Goal: Information Seeking & Learning: Learn about a topic

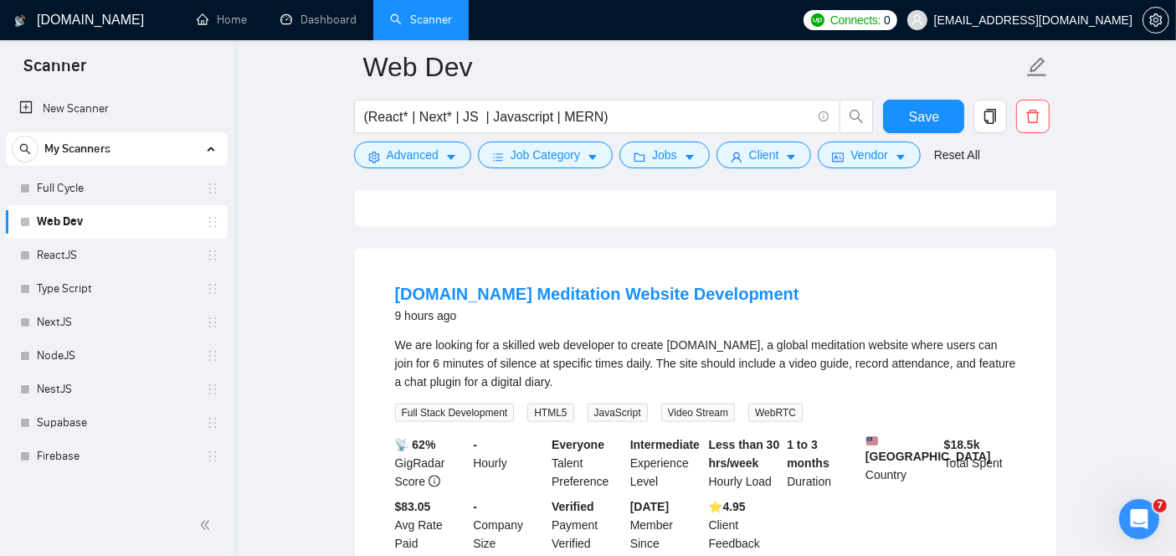
scroll to position [2316, 0]
click at [530, 284] on link "[DOMAIN_NAME] Meditation Website Development" at bounding box center [597, 293] width 404 height 18
click at [519, 284] on link "[DOMAIN_NAME] Meditation Website Development" at bounding box center [597, 293] width 404 height 18
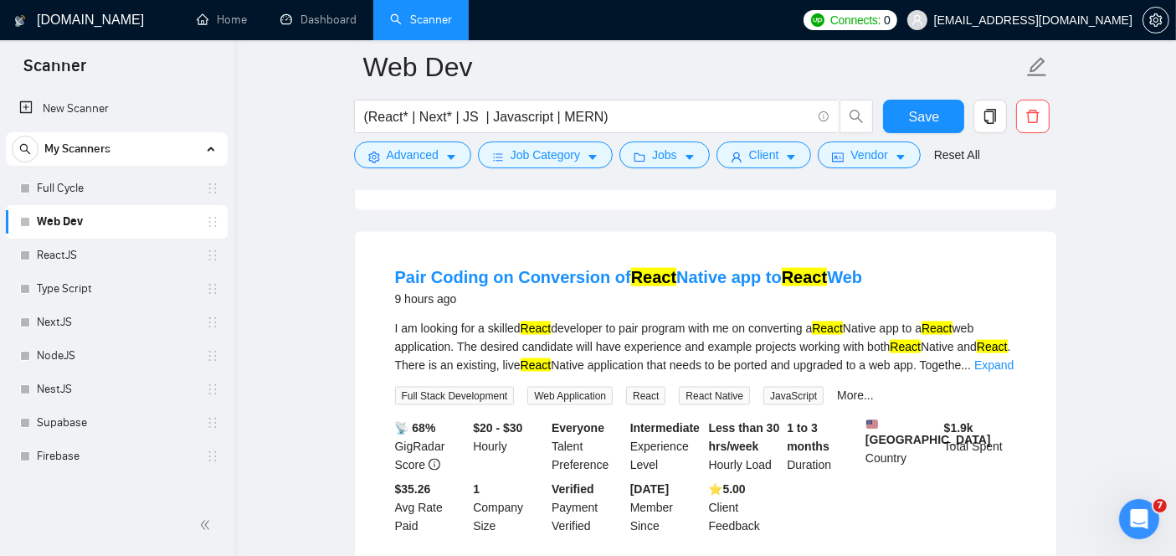
scroll to position [2692, 0]
click at [535, 268] on link "Pair Coding on Conversion of React Native app to React Web" at bounding box center [629, 277] width 468 height 18
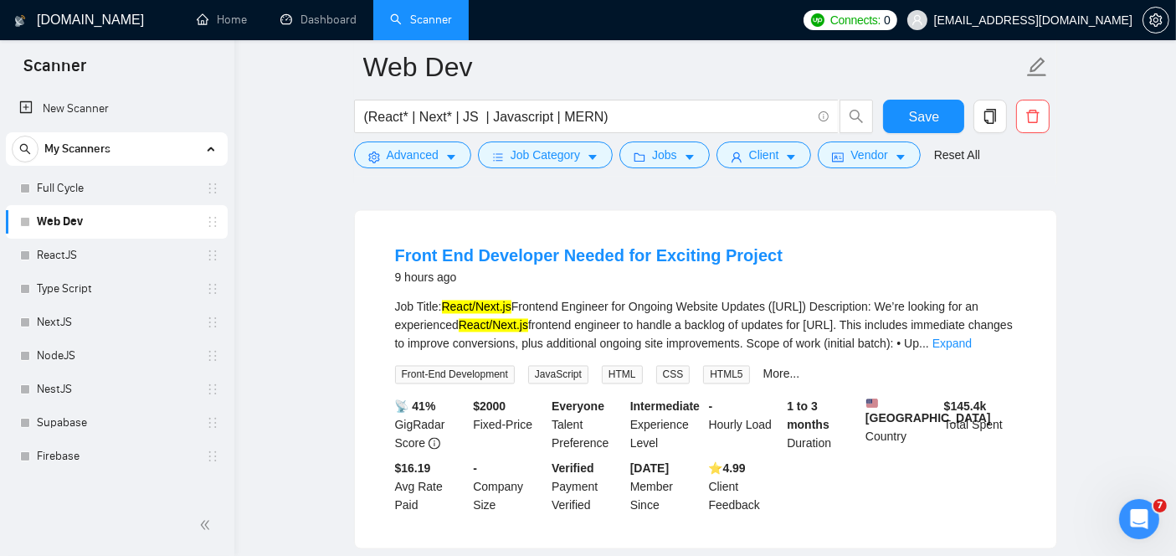
scroll to position [3072, 0]
click at [459, 246] on link "Front End Developer Needed for Exciting Project" at bounding box center [588, 255] width 387 height 18
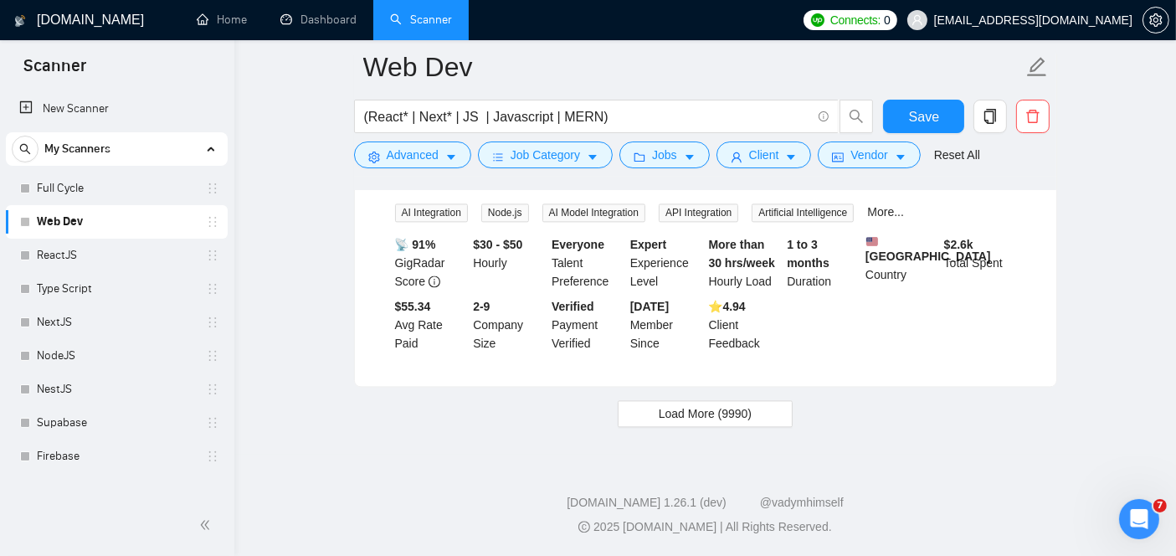
scroll to position [3607, 0]
click at [707, 402] on button "Load More (9990)" at bounding box center [704, 413] width 175 height 27
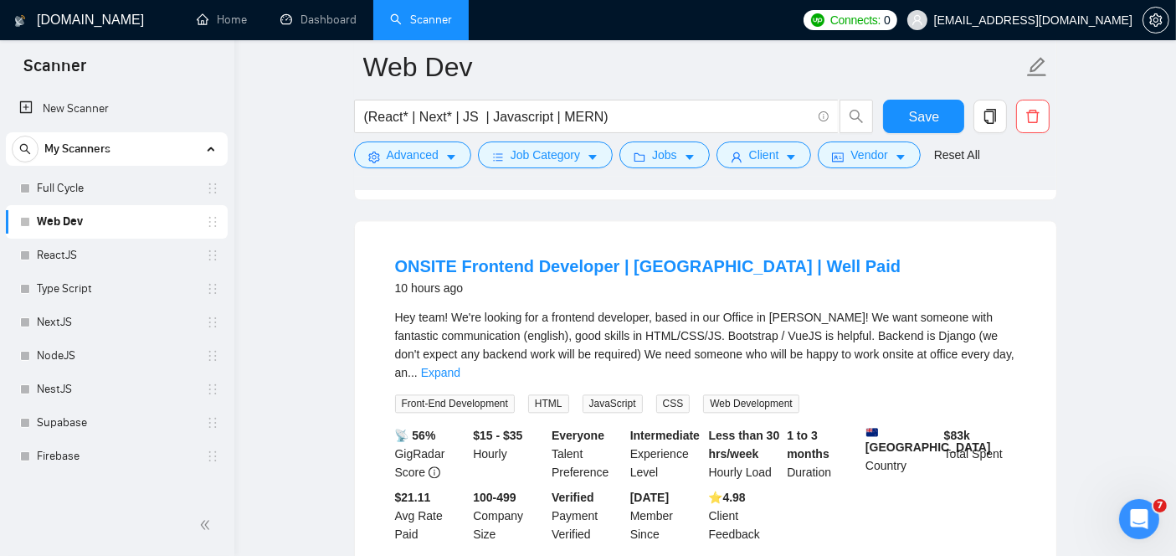
scroll to position [3780, 0]
click at [597, 274] on link "ONSITE Frontend Developer | Ho Chi Minh City | Well Paid" at bounding box center [648, 265] width 506 height 18
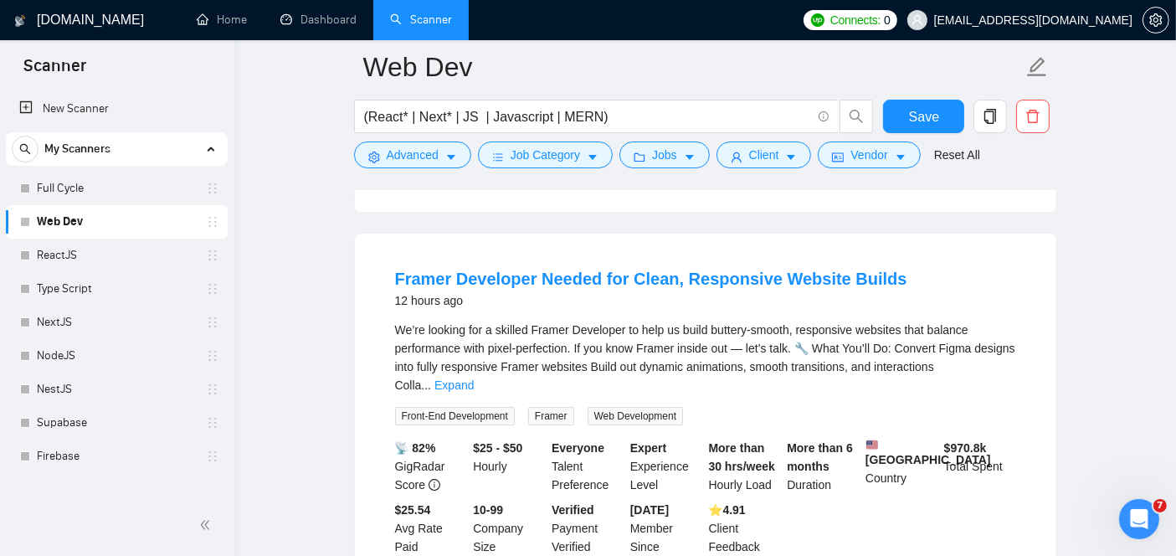
scroll to position [5256, 0]
click at [488, 278] on link "Framer Developer Needed for Clean, Responsive Website Builds" at bounding box center [651, 280] width 512 height 18
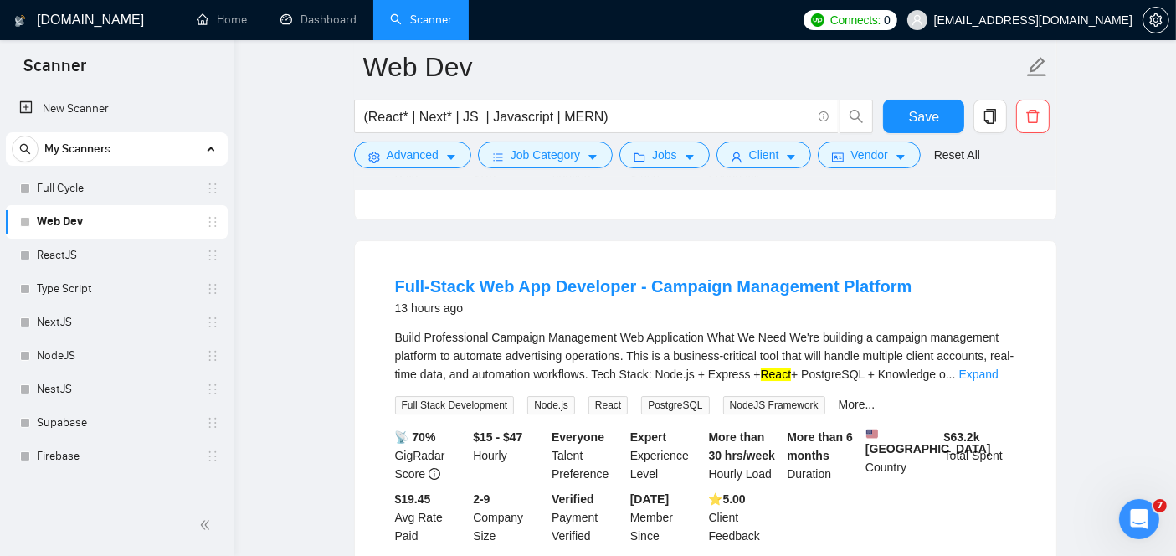
scroll to position [5630, 0]
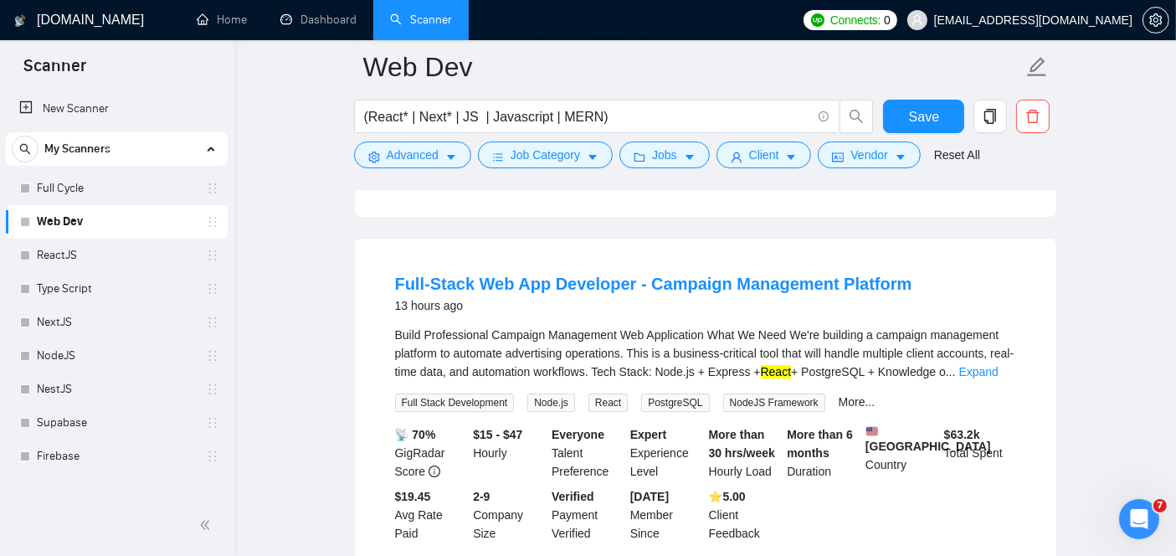
click at [537, 285] on link "Full-Stack Web App Developer - Campaign Management Platform" at bounding box center [653, 283] width 517 height 18
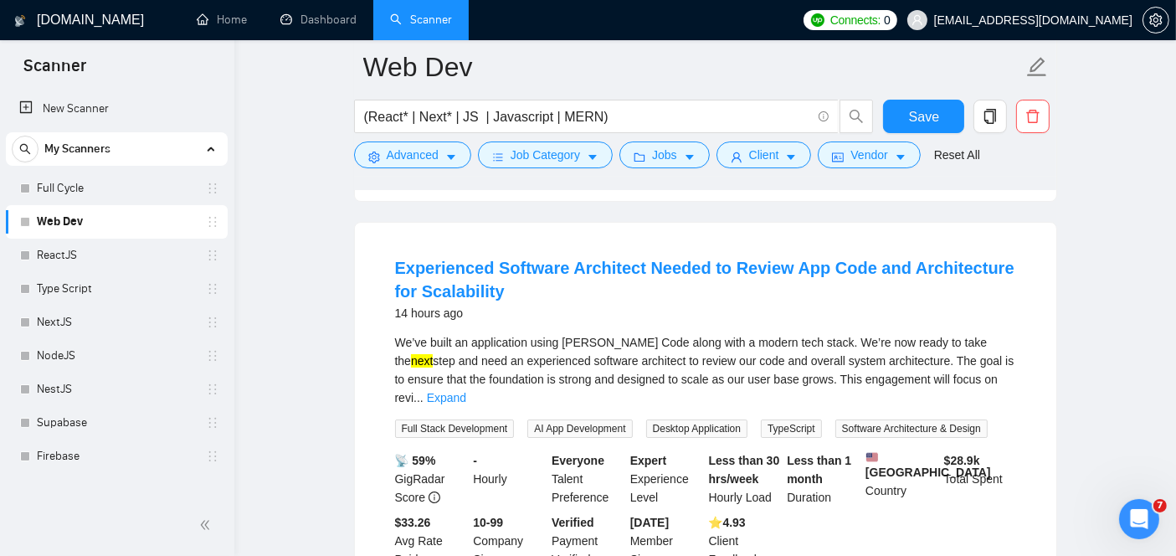
scroll to position [6008, 0]
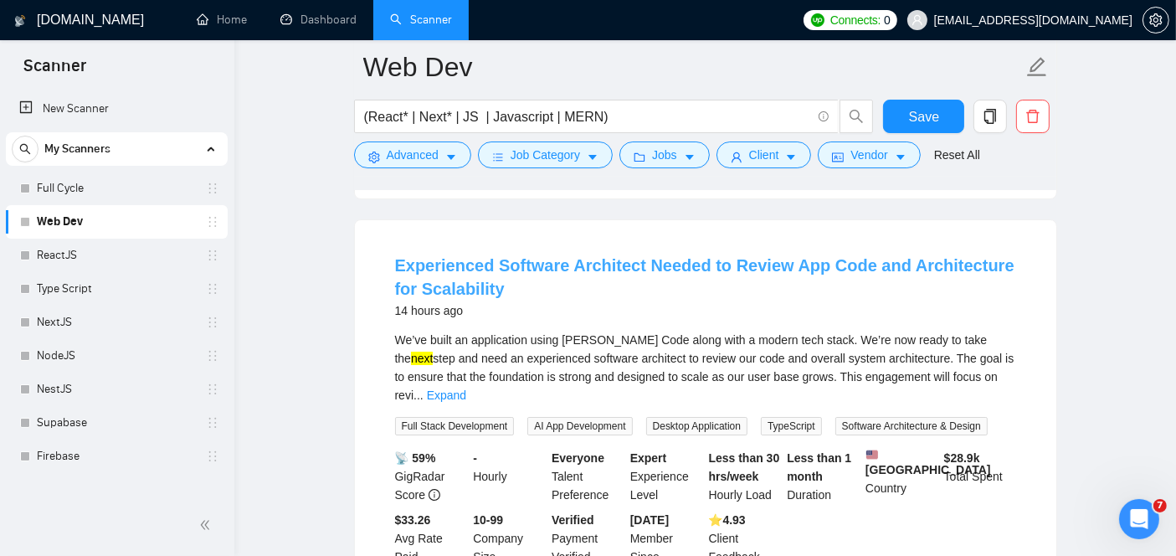
click at [656, 277] on link "Experienced Software Architect Needed to Review App Code and Architecture for S…" at bounding box center [704, 277] width 619 height 42
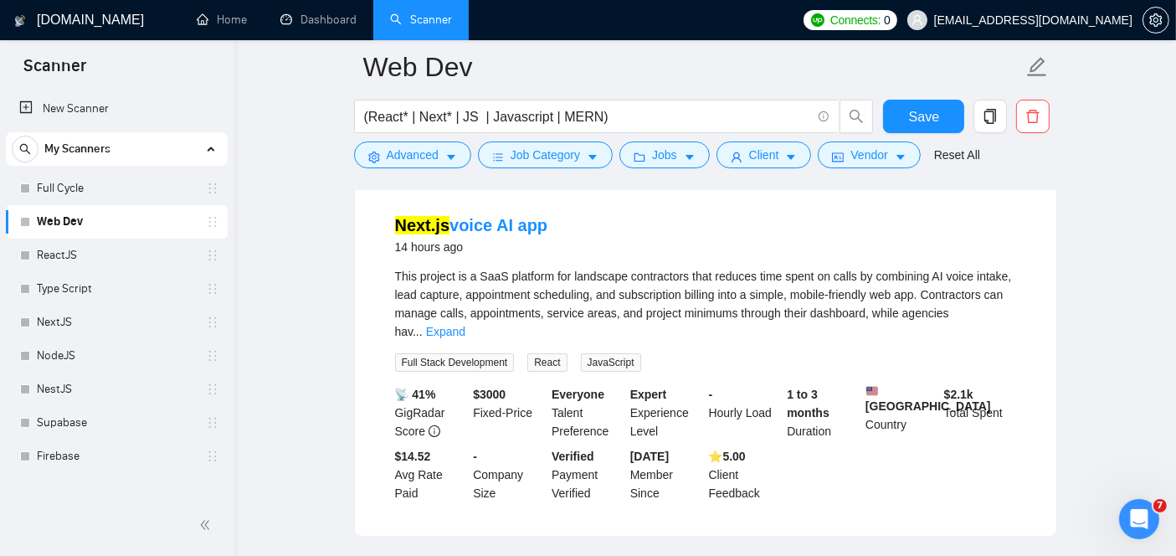
scroll to position [6449, 0]
click at [467, 215] on link "Next.js voice AI app" at bounding box center [471, 224] width 153 height 18
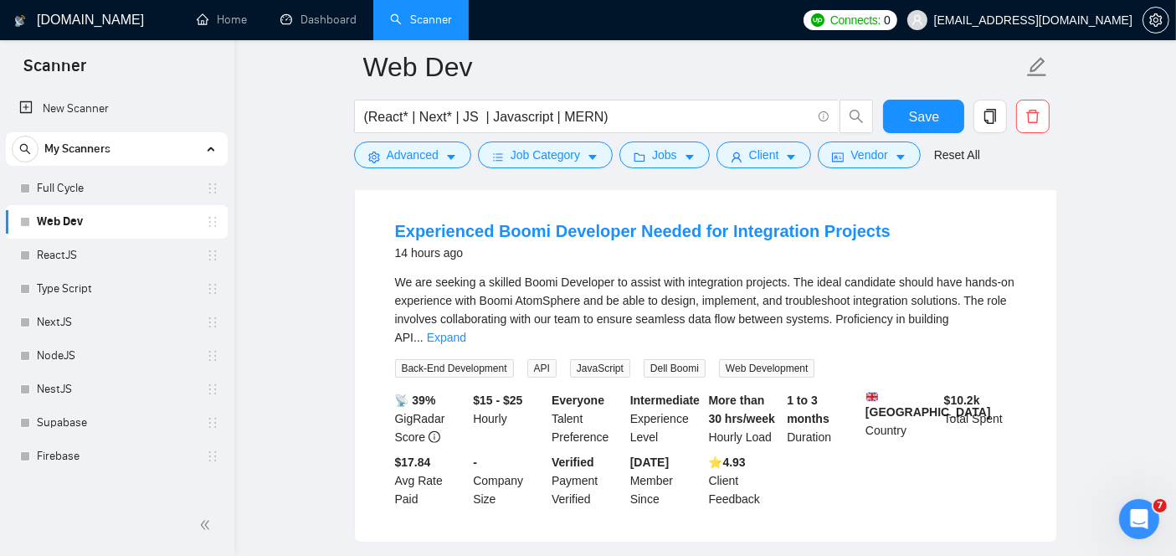
scroll to position [6822, 0]
click at [459, 271] on div "We are seeking a skilled Boomi Developer to assist with integration projects. T…" at bounding box center [705, 308] width 621 height 74
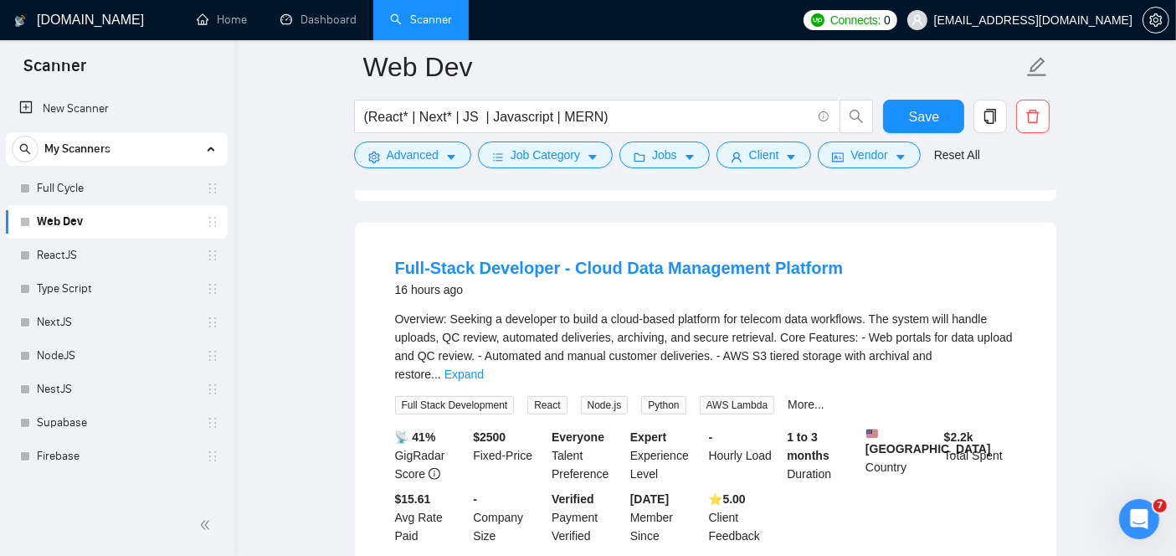
scroll to position [7162, 0]
click at [587, 257] on link "Full-Stack Developer - Cloud Data Management Platform" at bounding box center [619, 266] width 448 height 18
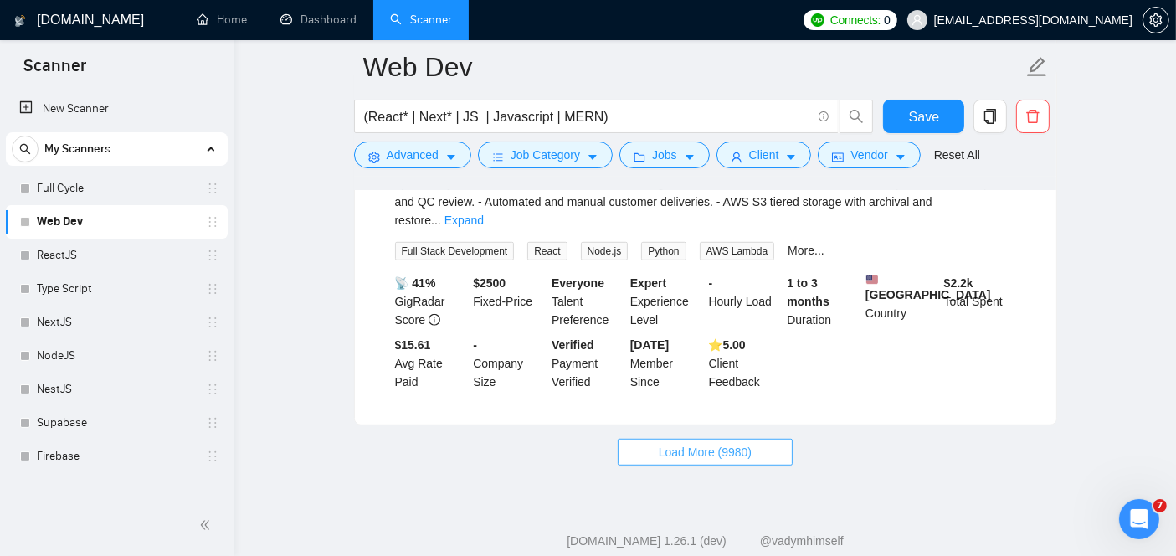
click at [711, 443] on span "Load More (9980)" at bounding box center [704, 452] width 93 height 18
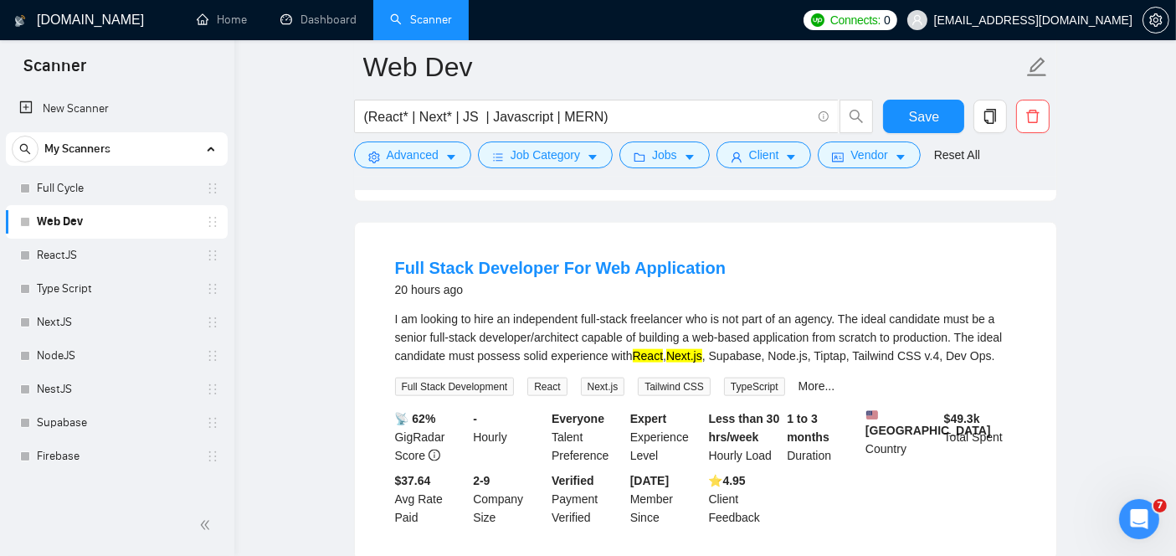
scroll to position [8293, 0]
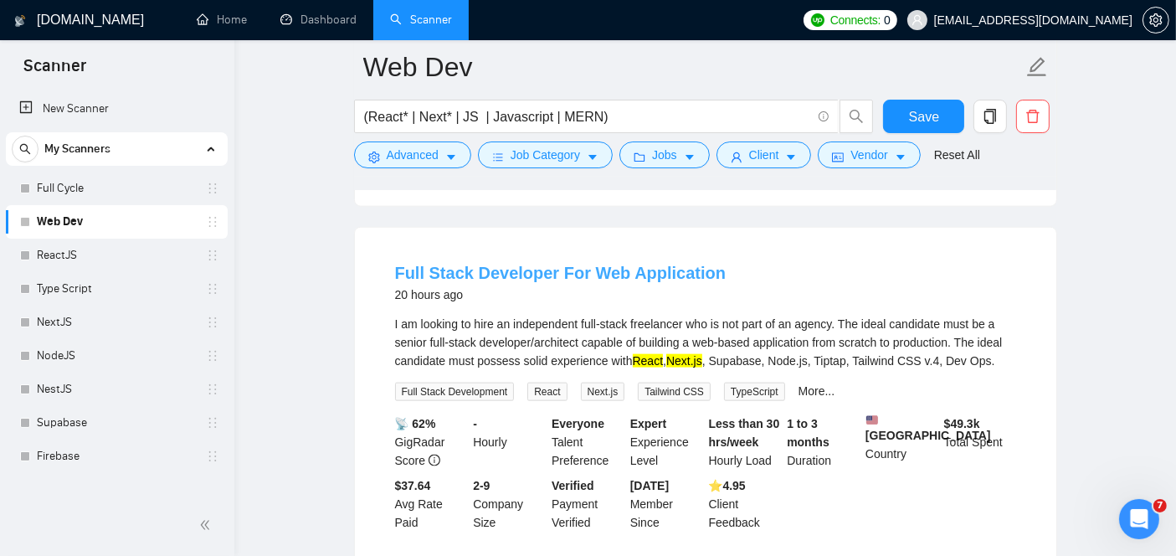
click at [519, 264] on link "Full Stack Developer For Web Application" at bounding box center [560, 273] width 331 height 18
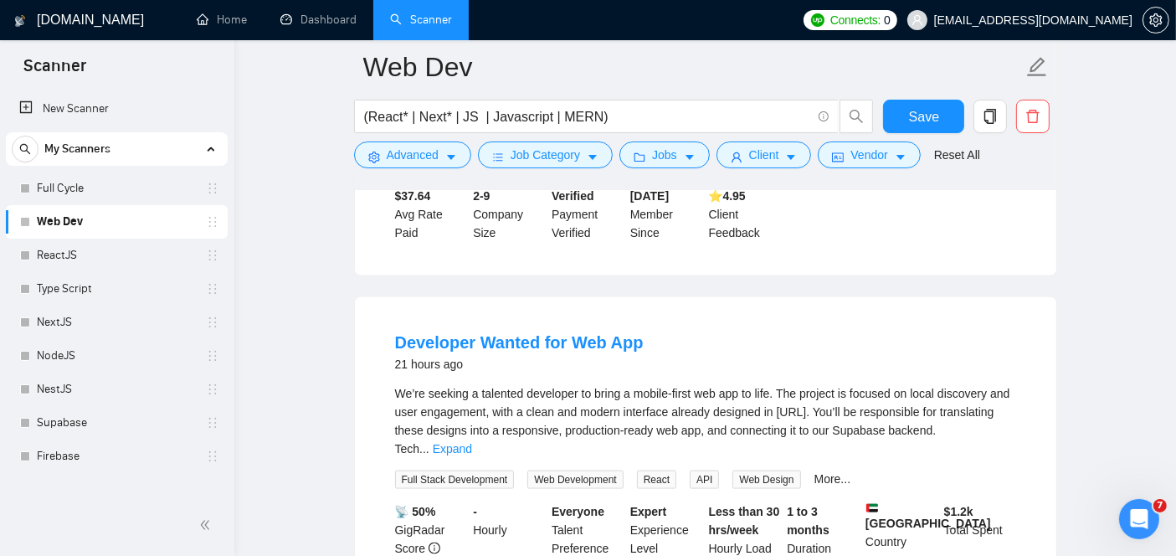
scroll to position [8585, 0]
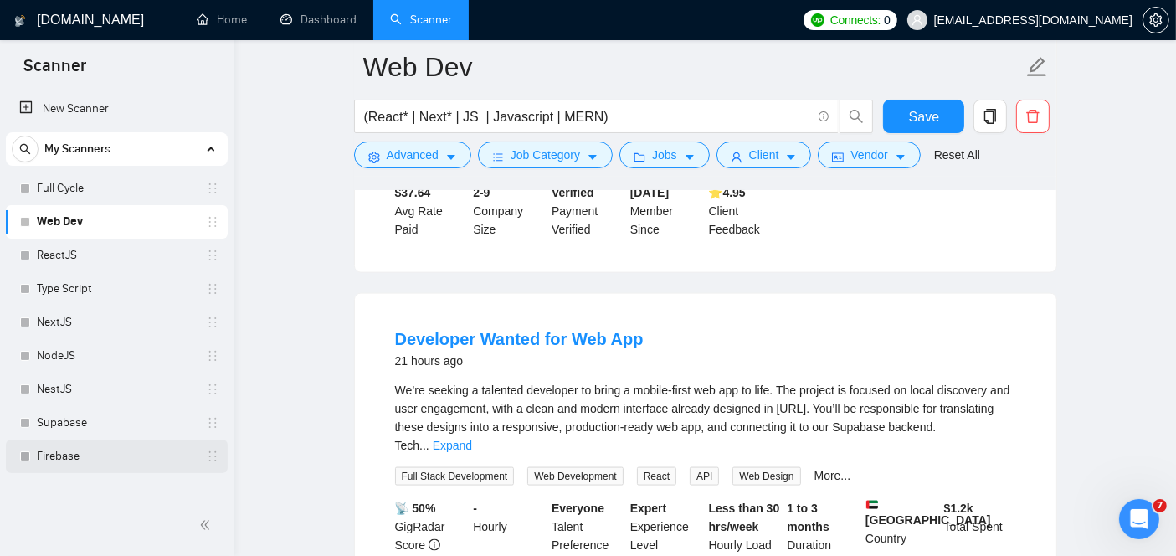
click at [92, 459] on link "Firebase" at bounding box center [116, 455] width 159 height 33
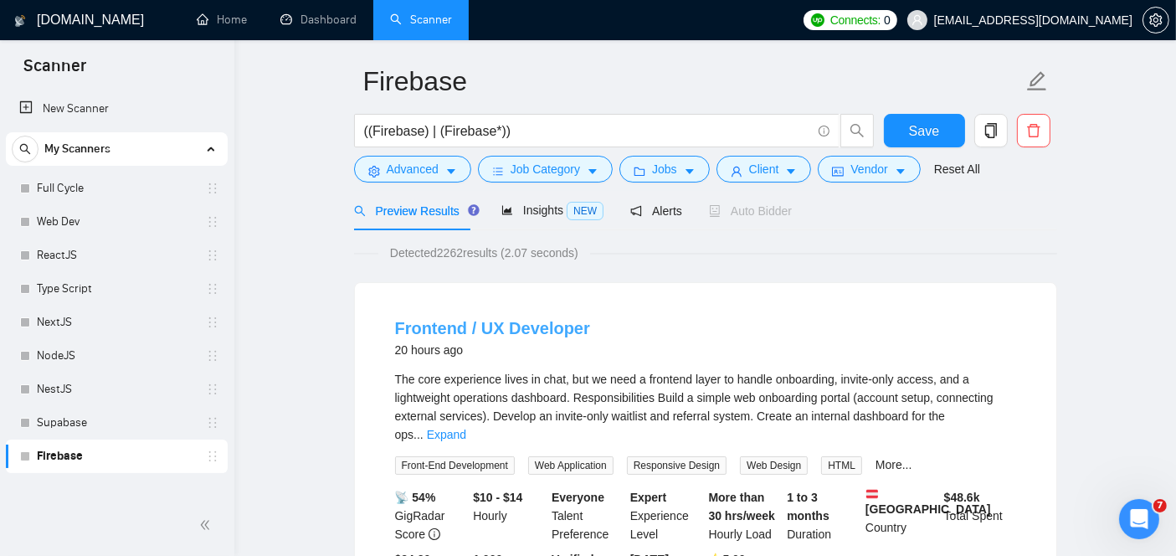
click at [444, 324] on link "Frontend / UX Developer" at bounding box center [492, 328] width 195 height 18
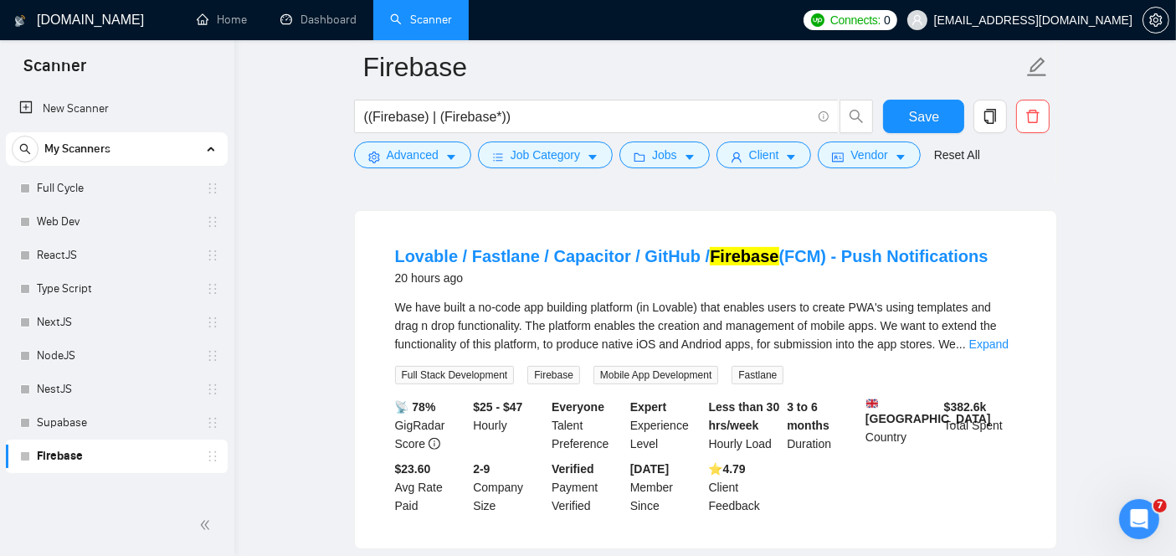
scroll to position [518, 0]
click at [1008, 336] on link "Expand" at bounding box center [988, 342] width 39 height 13
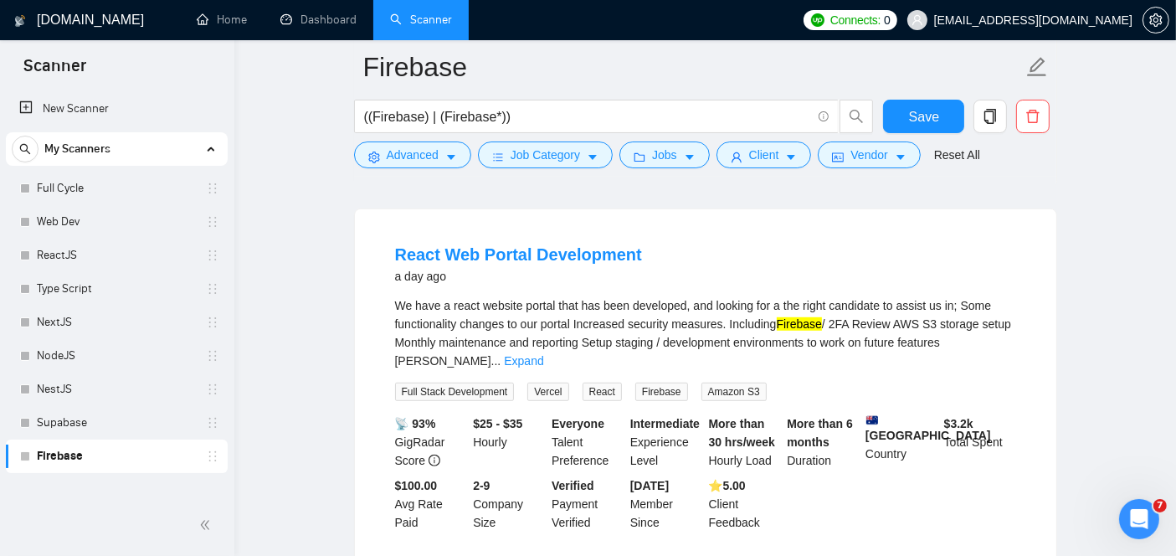
scroll to position [978, 0]
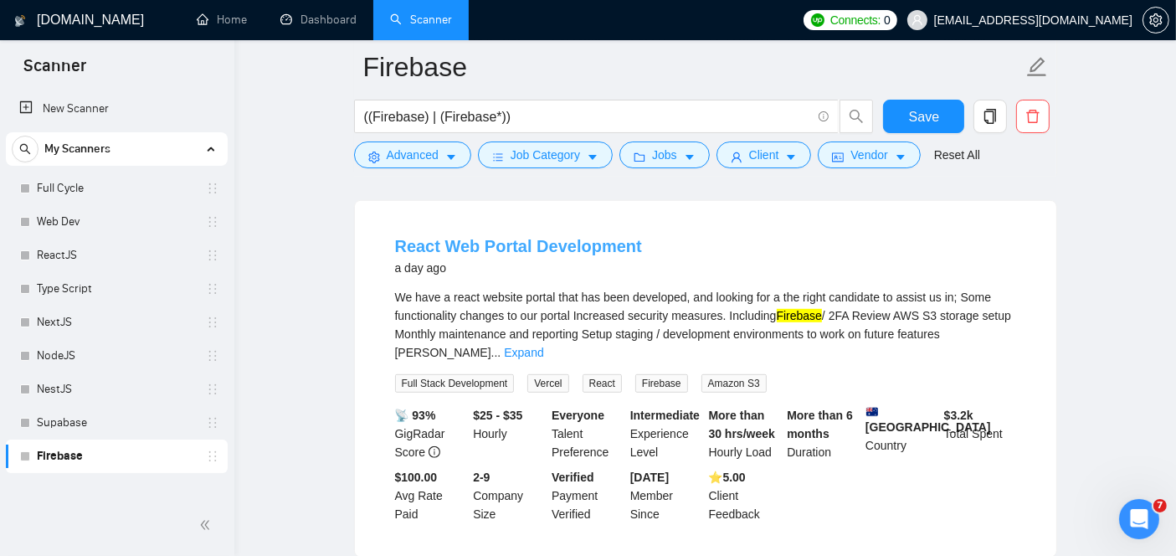
click at [542, 240] on link "React Web Portal Development" at bounding box center [518, 246] width 247 height 18
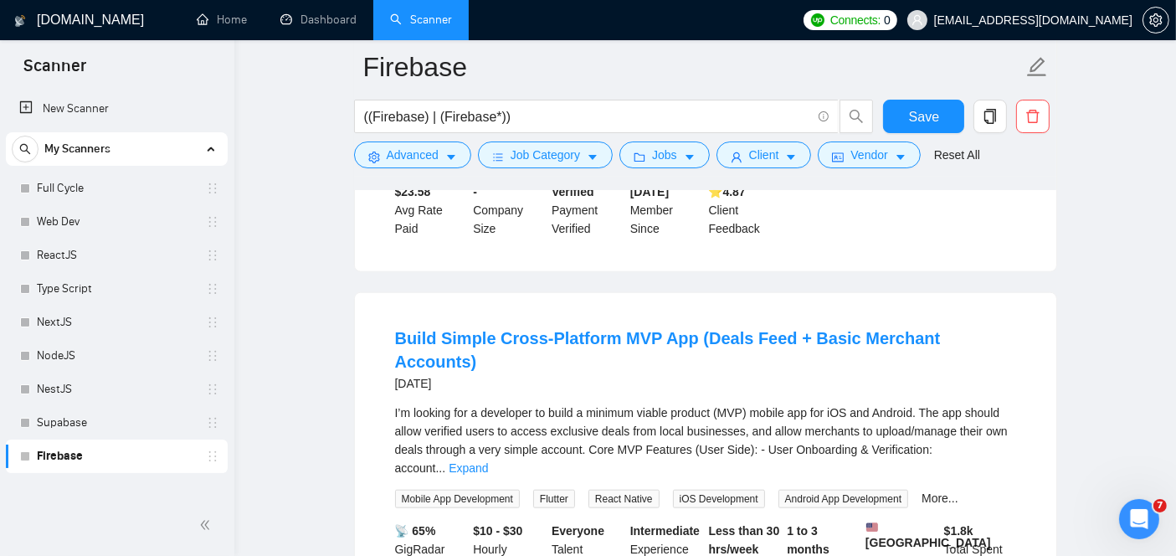
scroll to position [1648, 0]
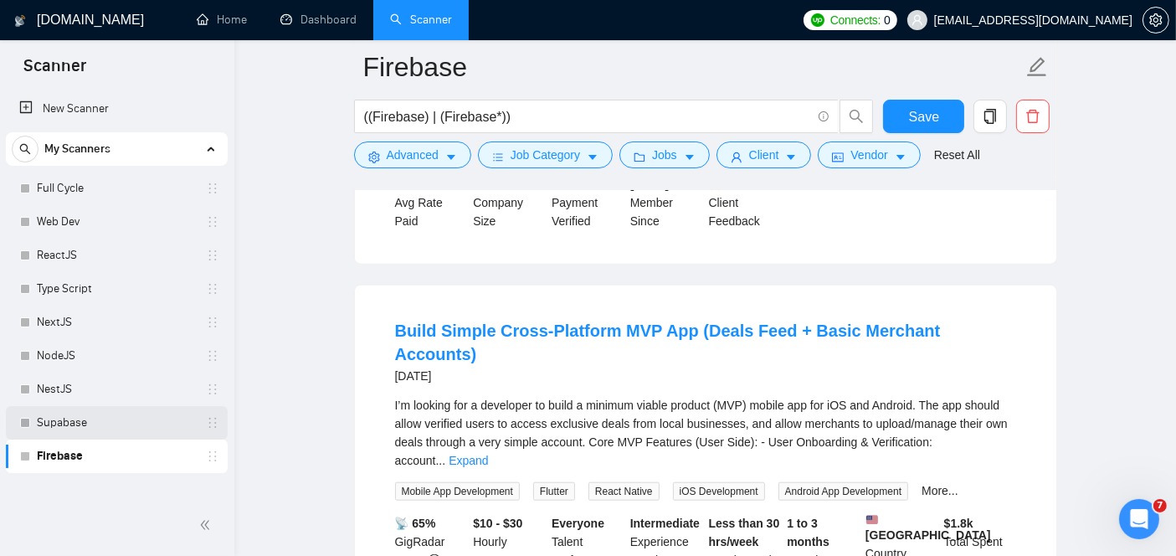
click at [90, 418] on link "Supabase" at bounding box center [116, 422] width 159 height 33
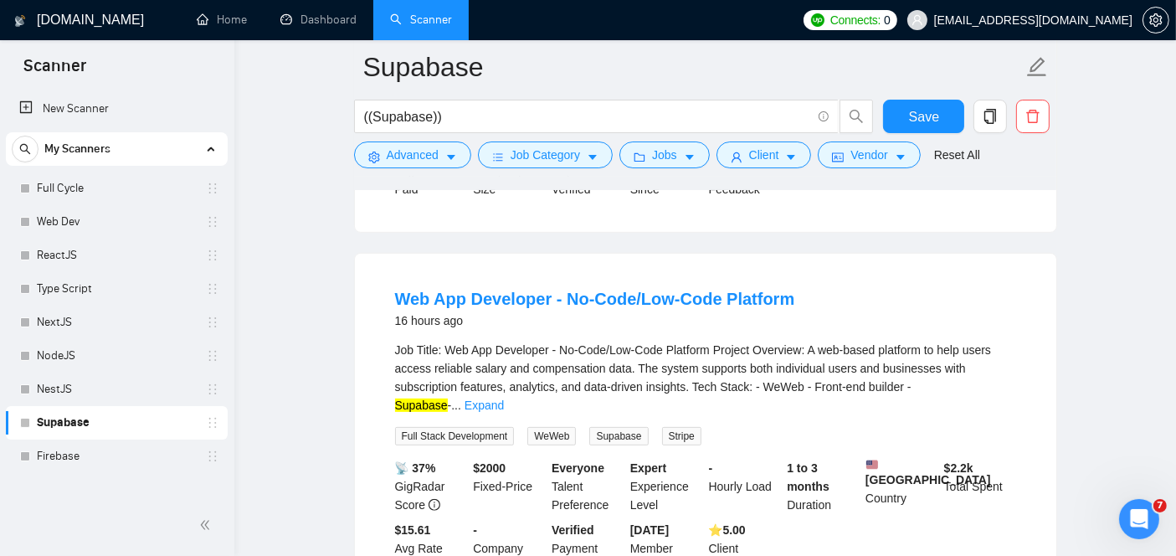
scroll to position [500, 0]
click at [492, 289] on link "Web App Developer - No-Code/Low-Code Platform" at bounding box center [595, 298] width 400 height 18
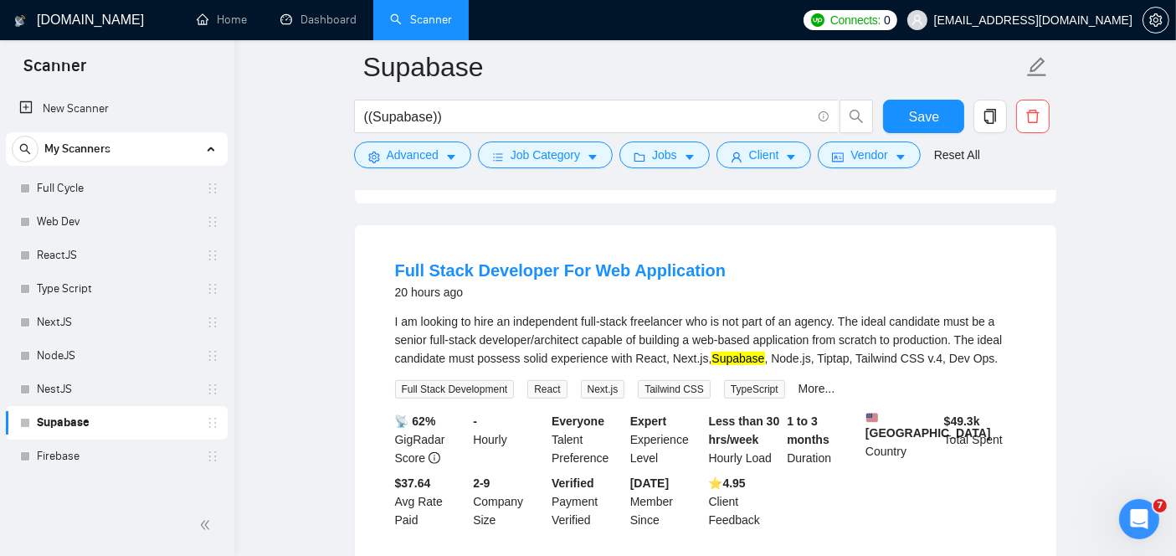
scroll to position [907, 0]
click at [485, 259] on link "Full Stack Developer For Web Application" at bounding box center [560, 268] width 331 height 18
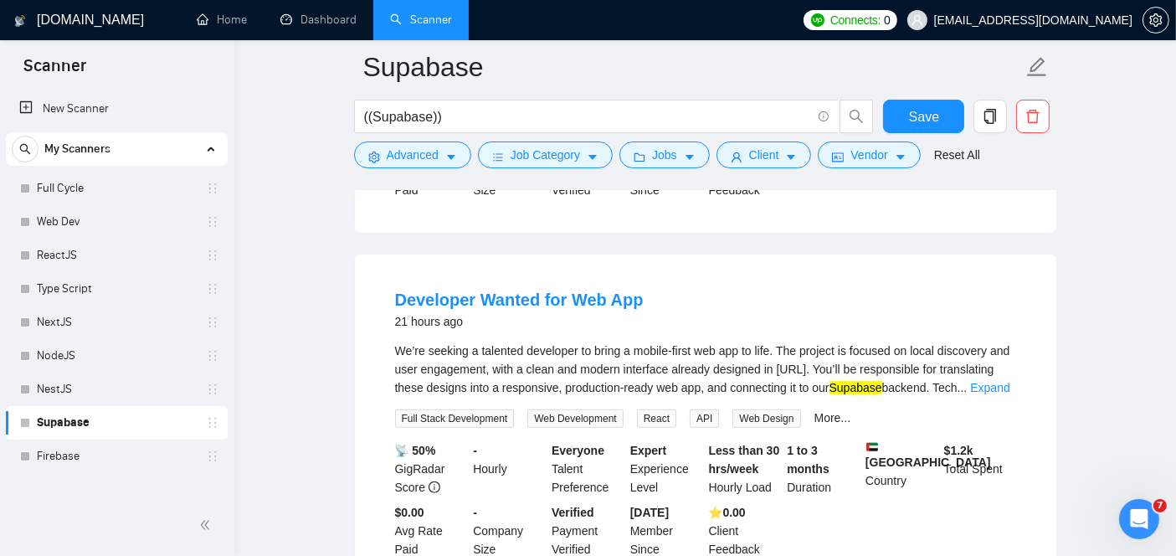
scroll to position [1236, 0]
click at [491, 289] on link "Developer Wanted for Web App" at bounding box center [519, 298] width 249 height 18
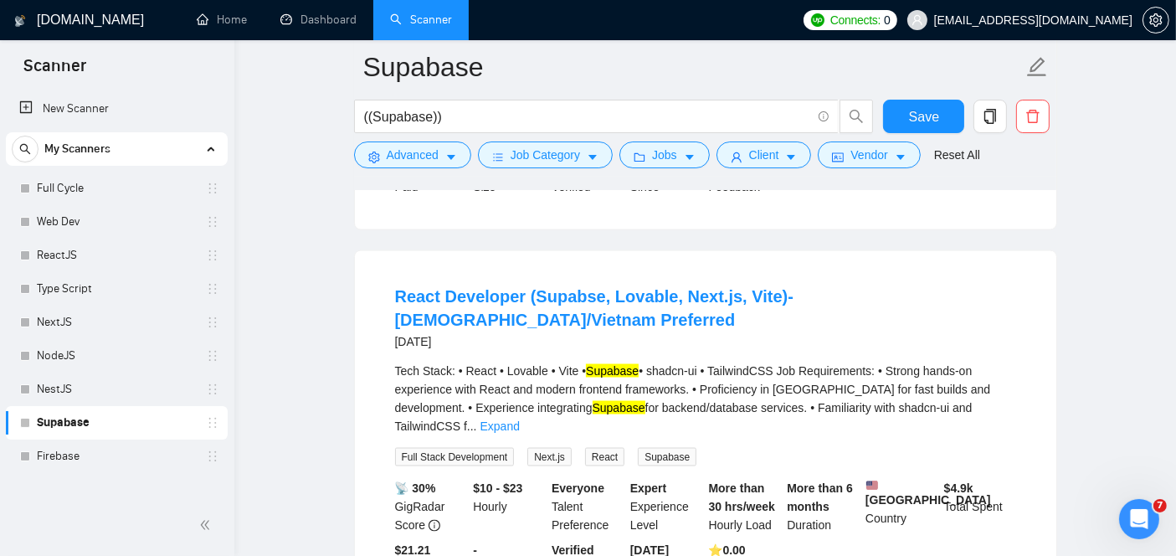
scroll to position [2711, 0]
click at [578, 287] on link "React Developer (Supabse, Lovable, Next.js, Vite)-European/Vietnam Preferred" at bounding box center [594, 308] width 398 height 42
click at [107, 382] on link "NestJS" at bounding box center [116, 388] width 159 height 33
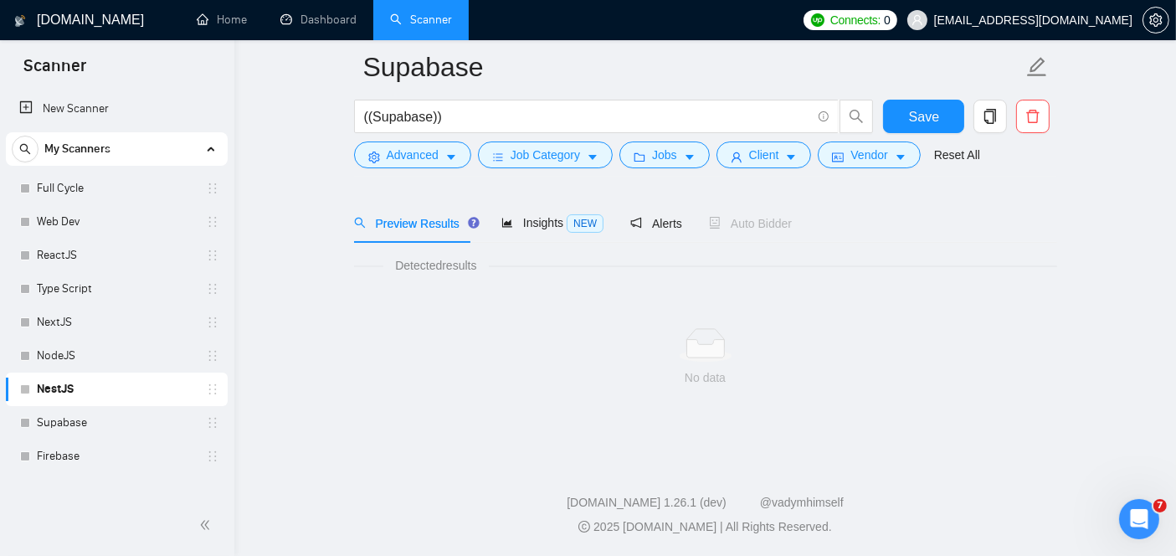
scroll to position [54, 0]
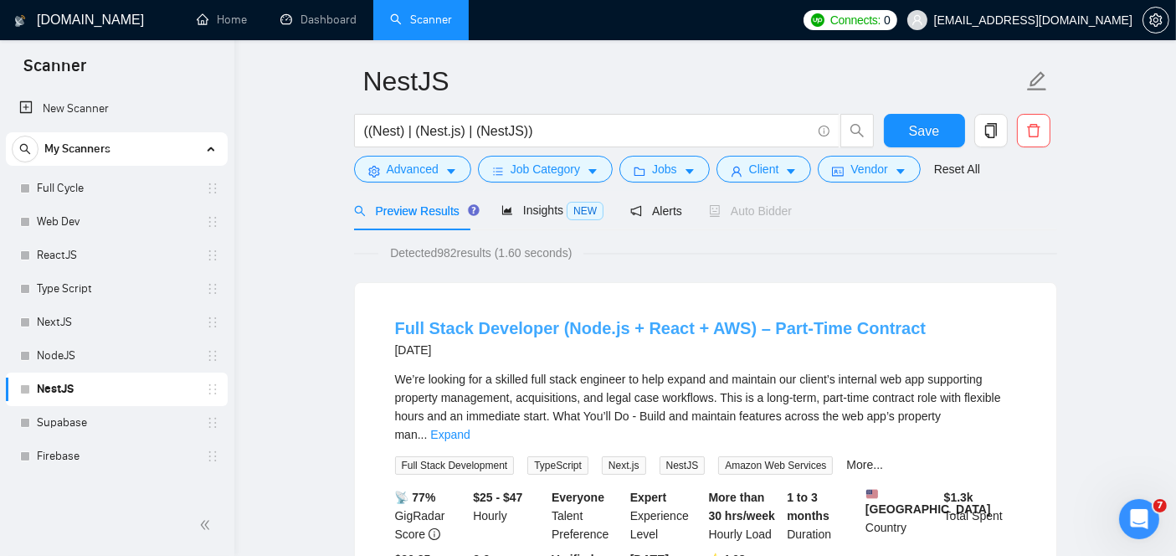
click at [560, 323] on link "Full Stack Developer (Node.js + React + AWS) – Part-Time Contract" at bounding box center [660, 328] width 531 height 18
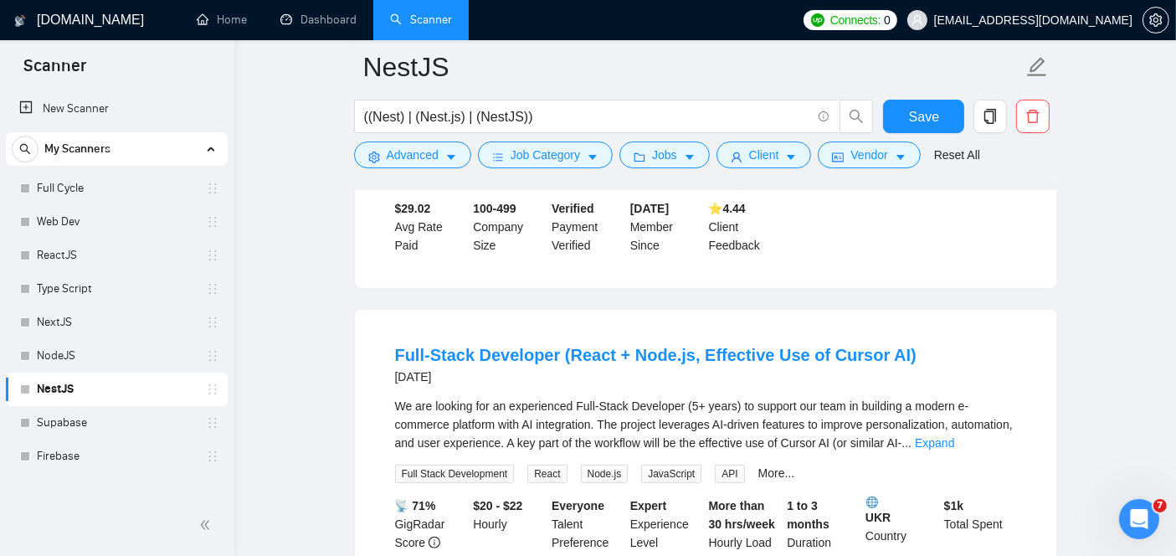
scroll to position [797, 0]
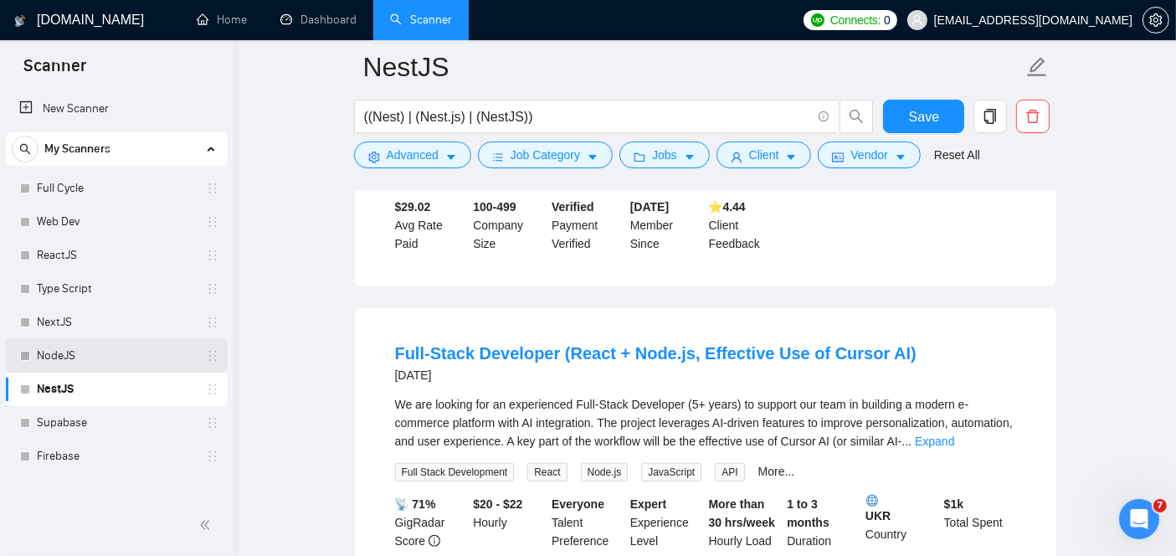
click at [112, 364] on link "NodeJS" at bounding box center [116, 355] width 159 height 33
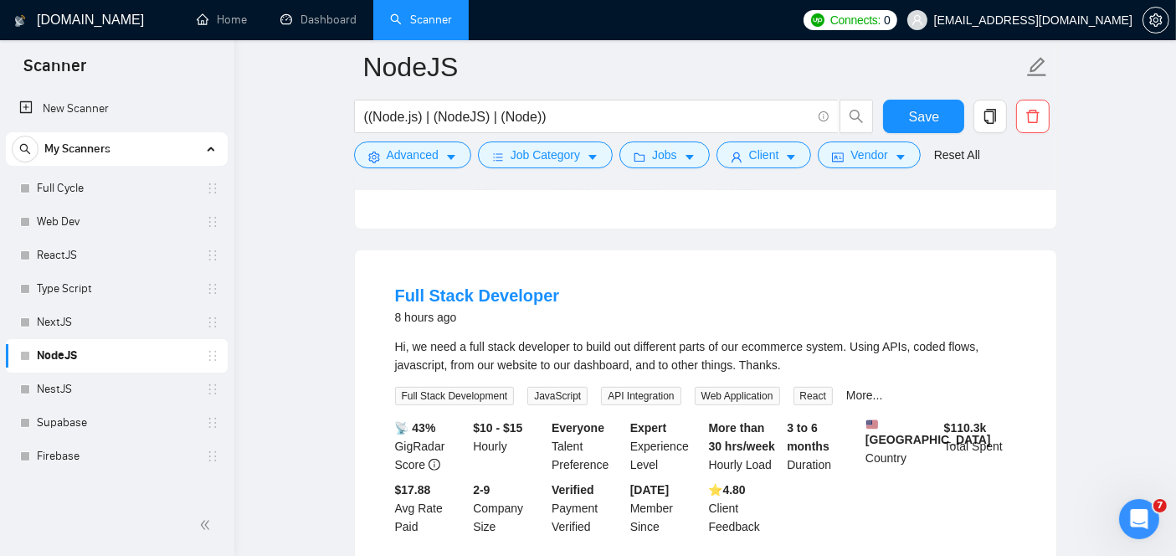
scroll to position [465, 0]
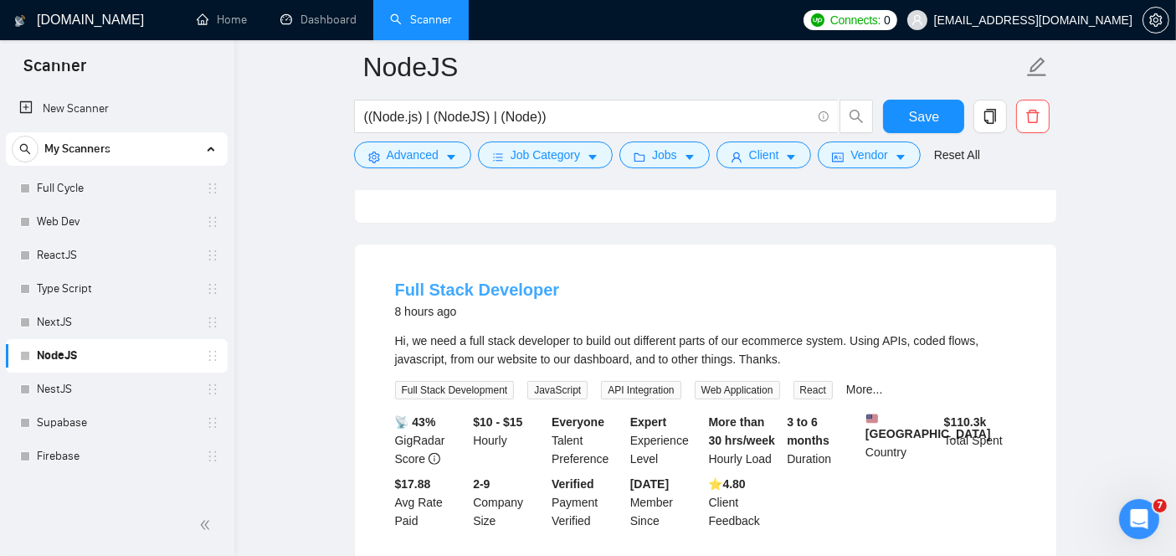
click at [461, 283] on link "Full Stack Developer" at bounding box center [477, 289] width 165 height 18
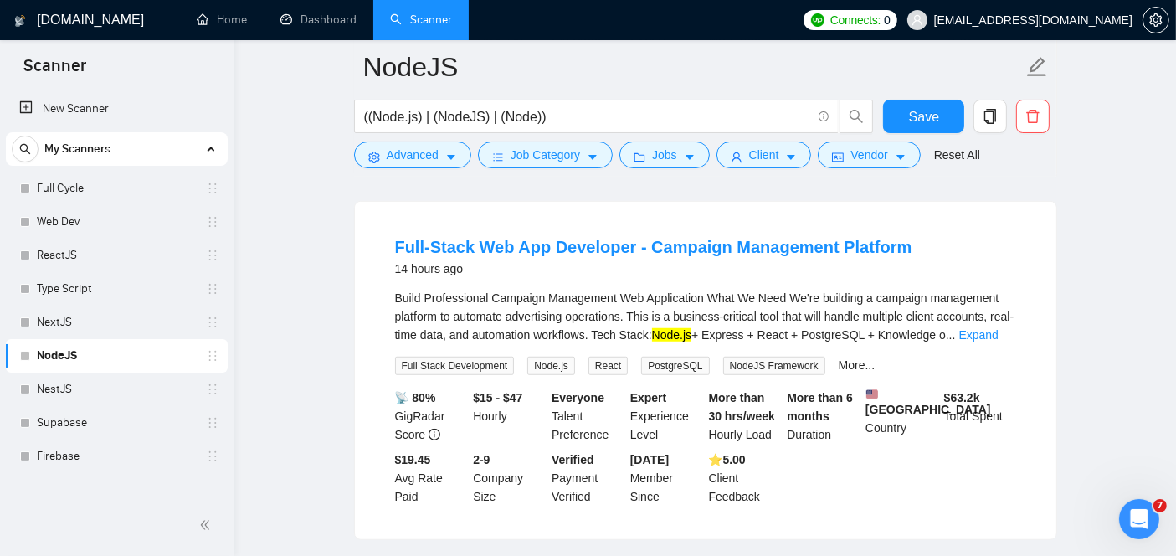
scroll to position [1209, 0]
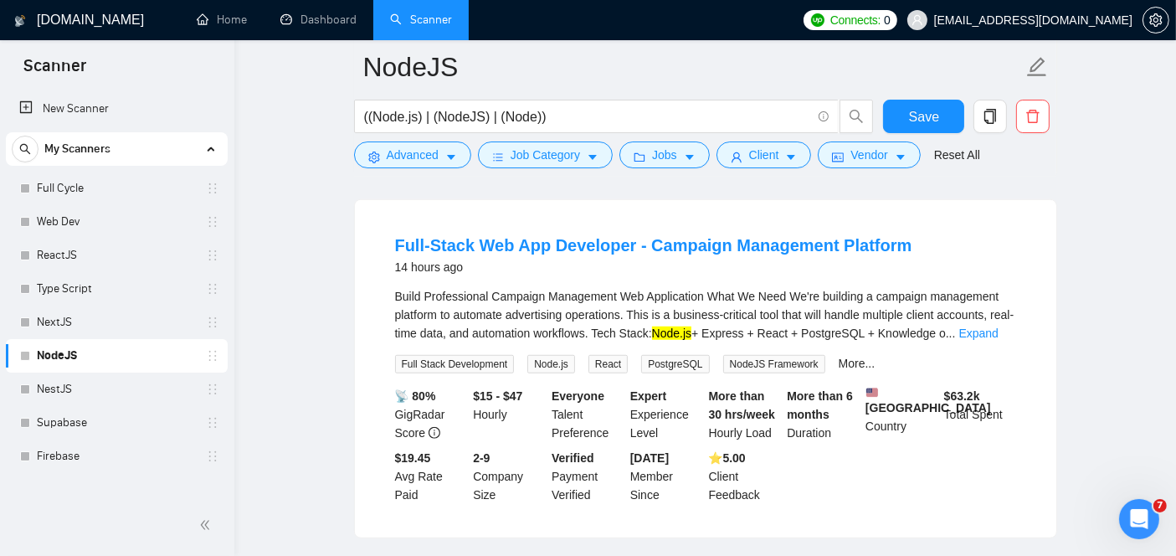
click at [449, 254] on link "Full-Stack Web App Developer - Campaign Management Platform" at bounding box center [653, 245] width 517 height 18
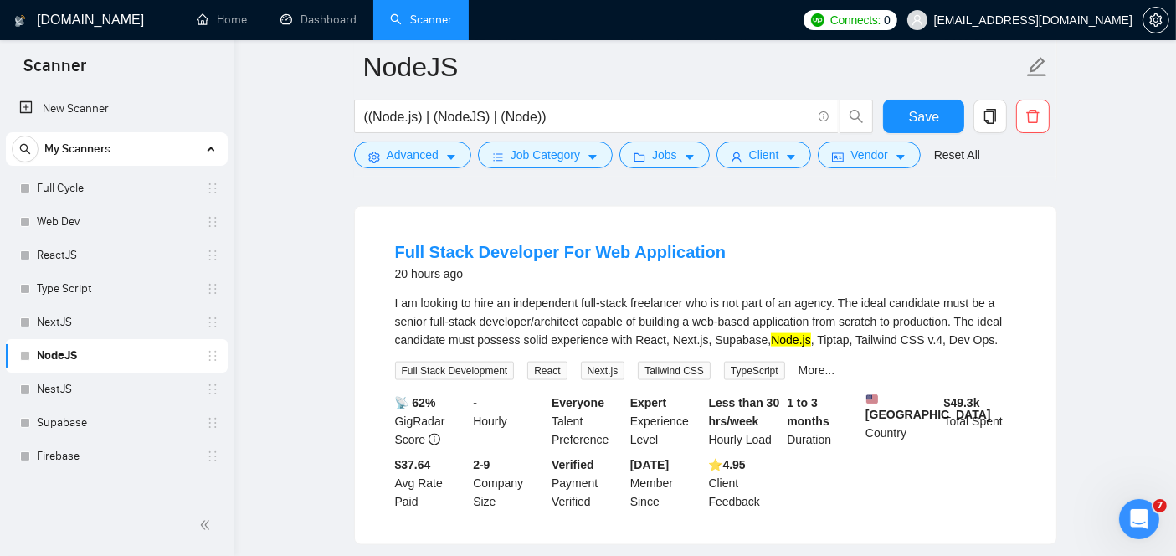
scroll to position [2304, 0]
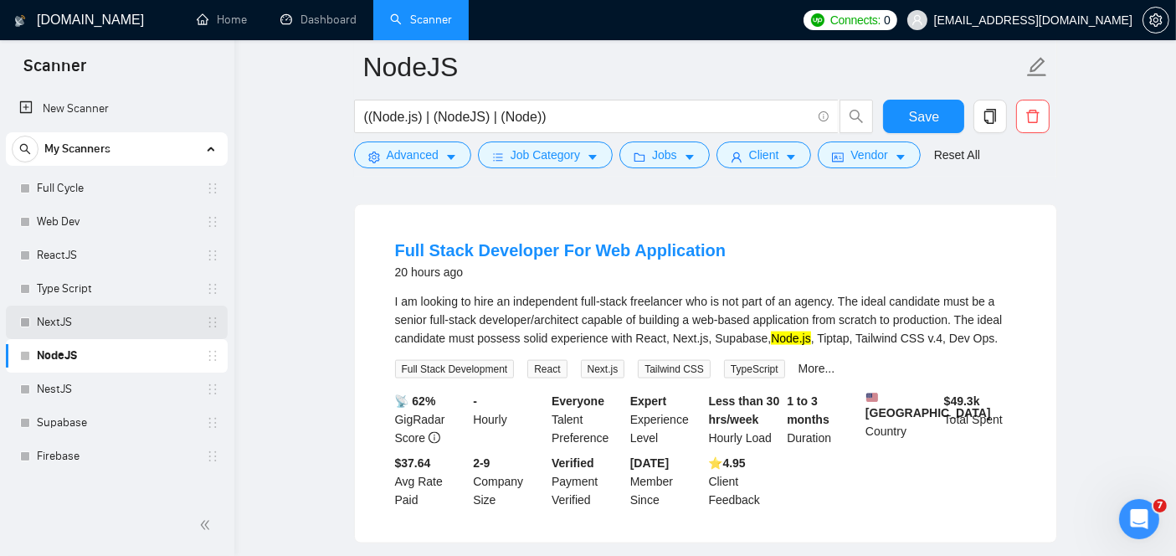
click at [81, 317] on link "NextJS" at bounding box center [116, 321] width 159 height 33
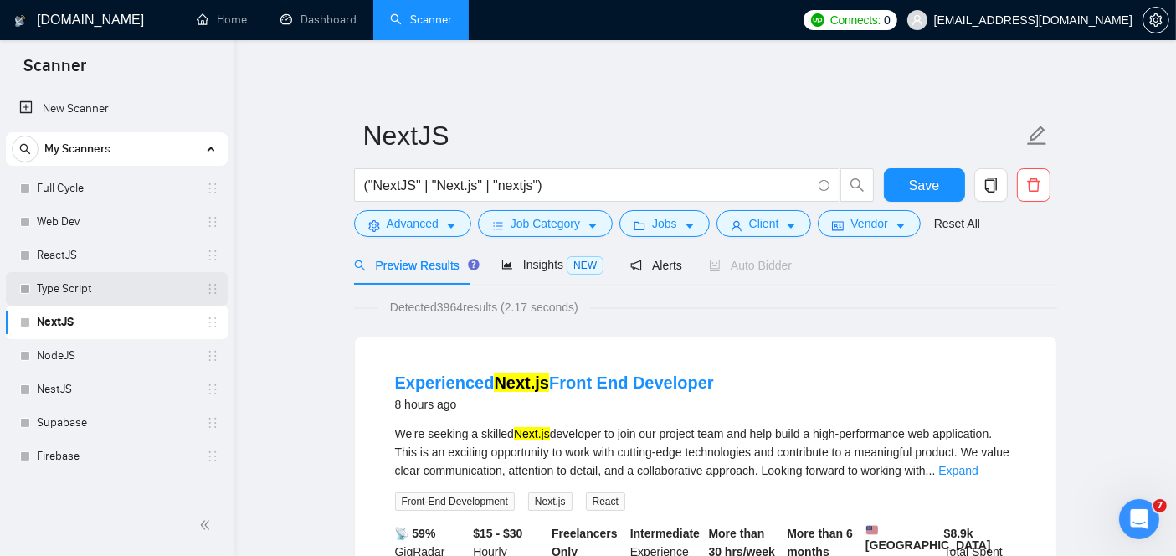
click at [124, 291] on link "Type Script" at bounding box center [116, 288] width 159 height 33
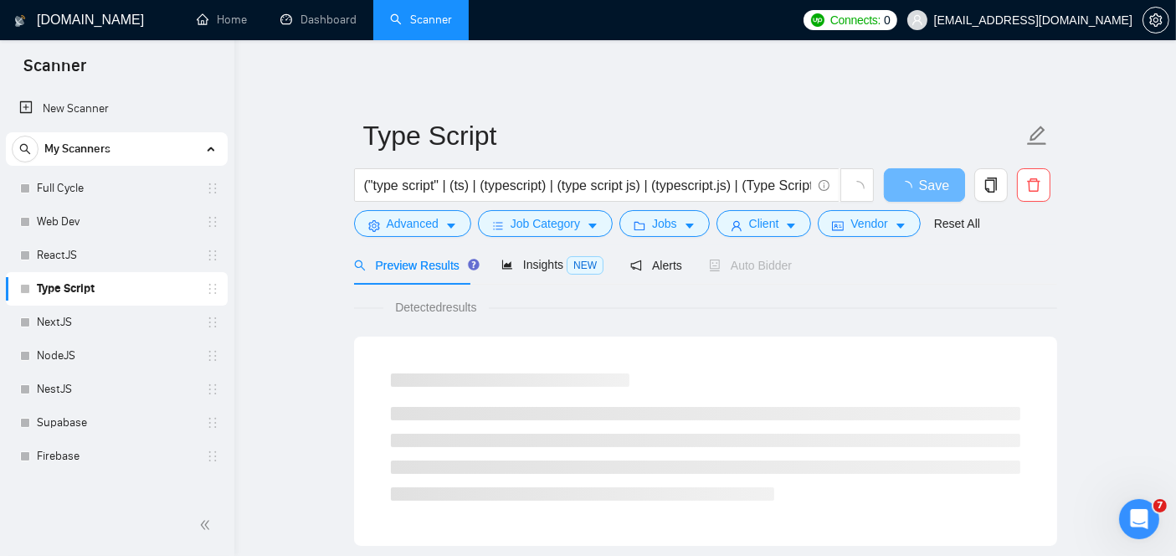
drag, startPoint x: 542, startPoint y: 405, endPoint x: 617, endPoint y: 556, distance: 168.0
click at [617, 555] on html "Scanner New Scanner My Scanners Full Cycle Web Dev ReactJS Type Script NextJS N…" at bounding box center [588, 278] width 1176 height 556
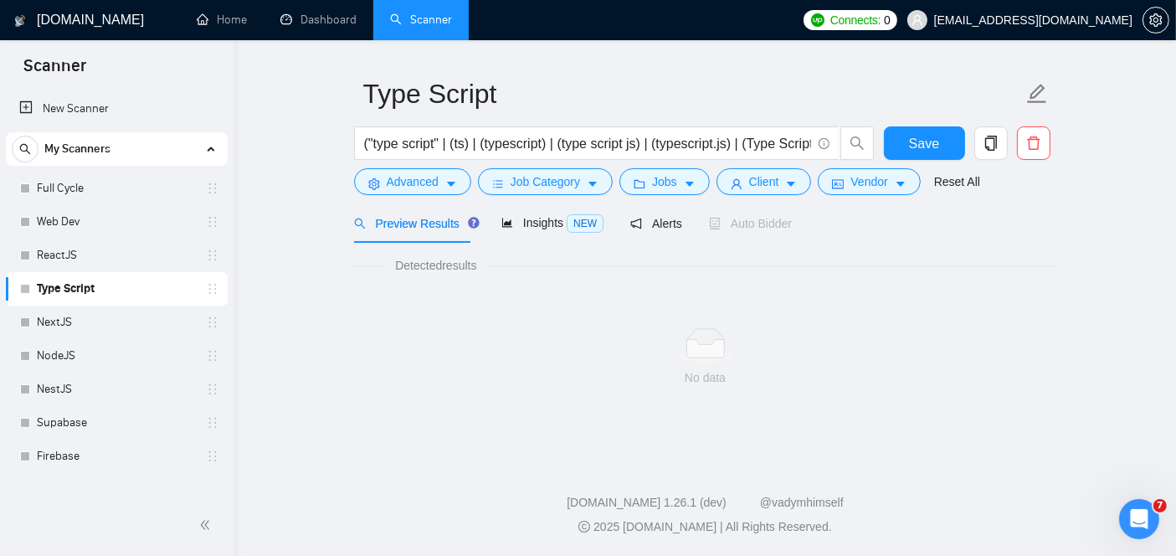
scroll to position [40, 0]
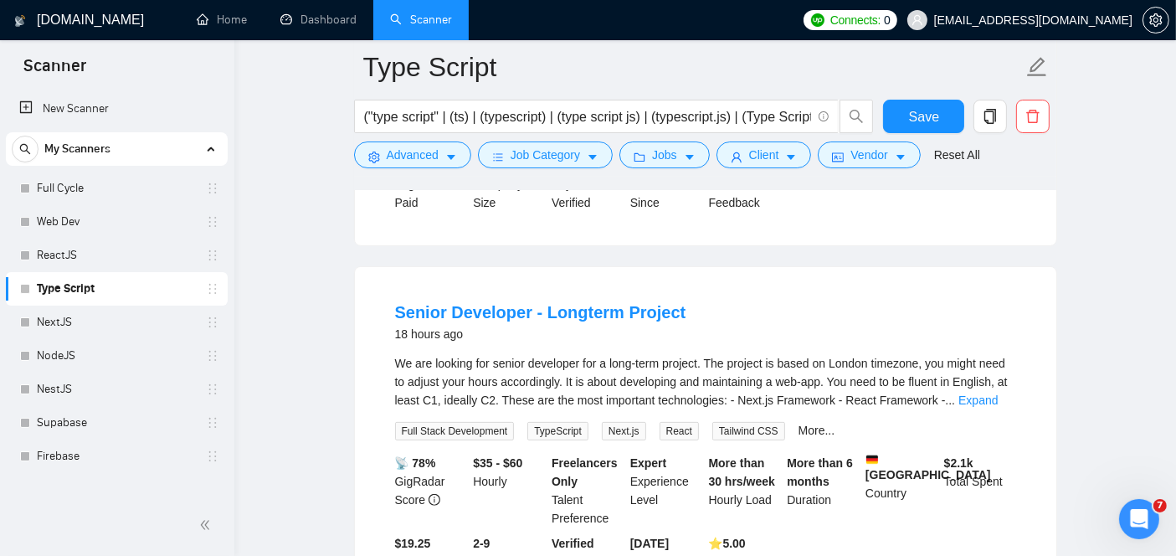
scroll to position [479, 0]
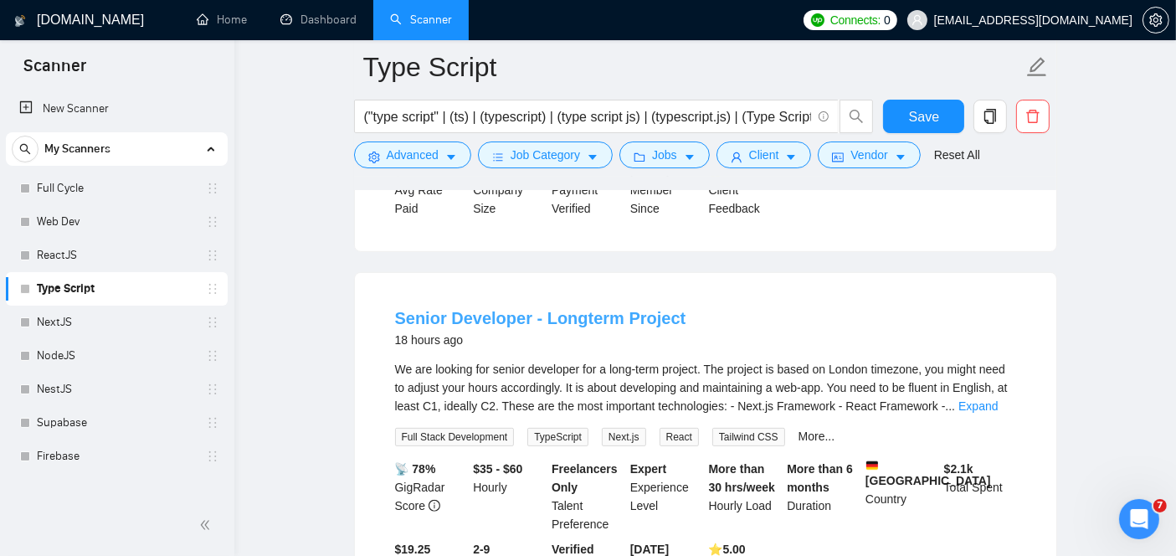
click at [505, 309] on link "Senior Developer - Longterm Project" at bounding box center [540, 318] width 291 height 18
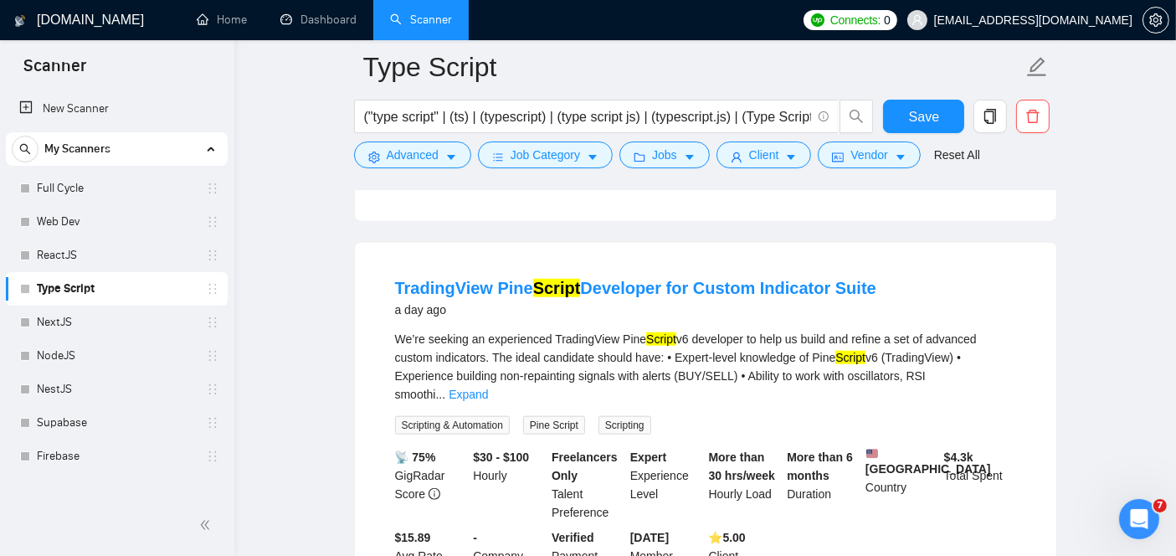
scroll to position [1606, 0]
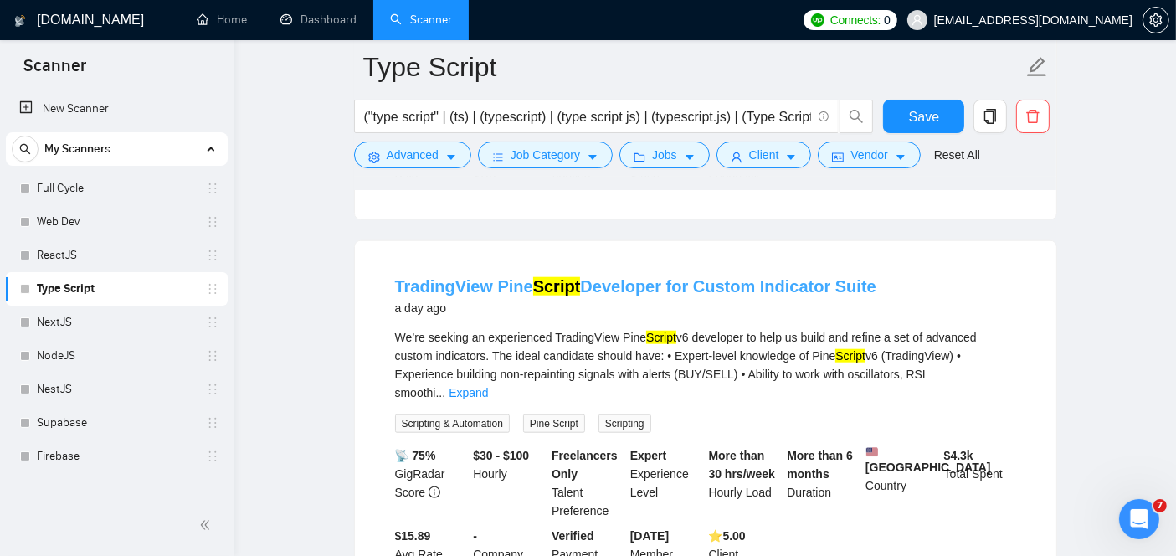
click at [504, 295] on link "TradingView Pine Script Developer for Custom Indicator Suite" at bounding box center [635, 286] width 481 height 18
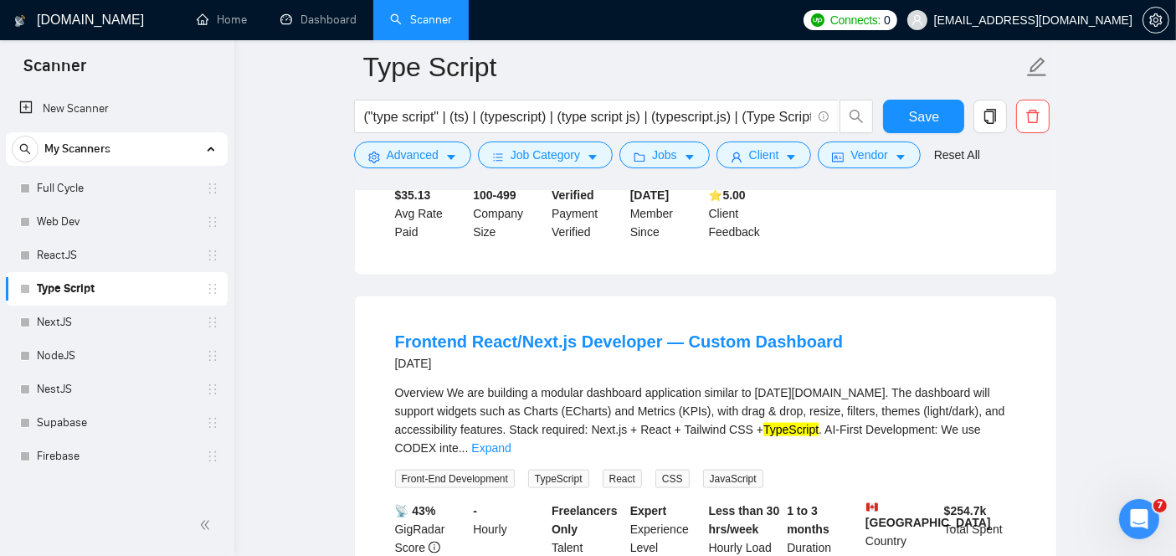
scroll to position [2325, 0]
click at [541, 330] on link "Frontend React/Next.js Developer — Custom Dashboard" at bounding box center [619, 339] width 448 height 18
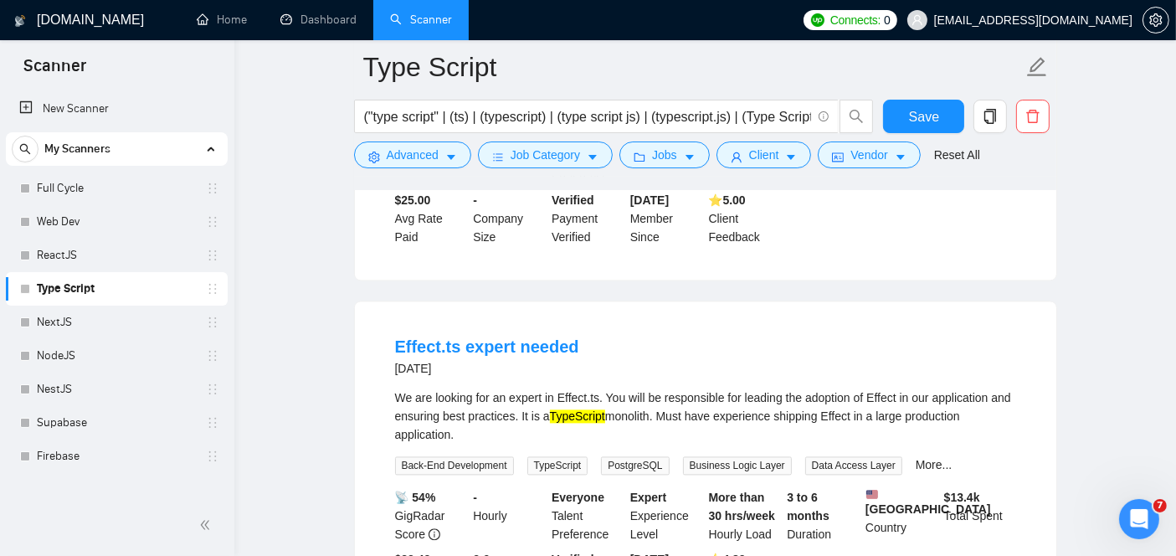
scroll to position [3497, 0]
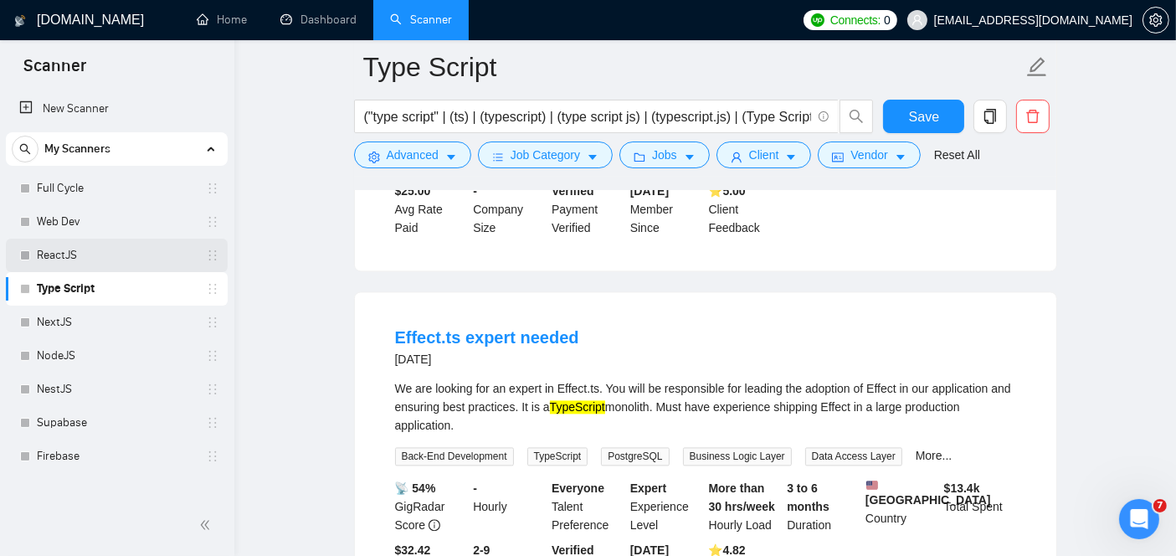
click at [126, 259] on link "ReactJS" at bounding box center [116, 254] width 159 height 33
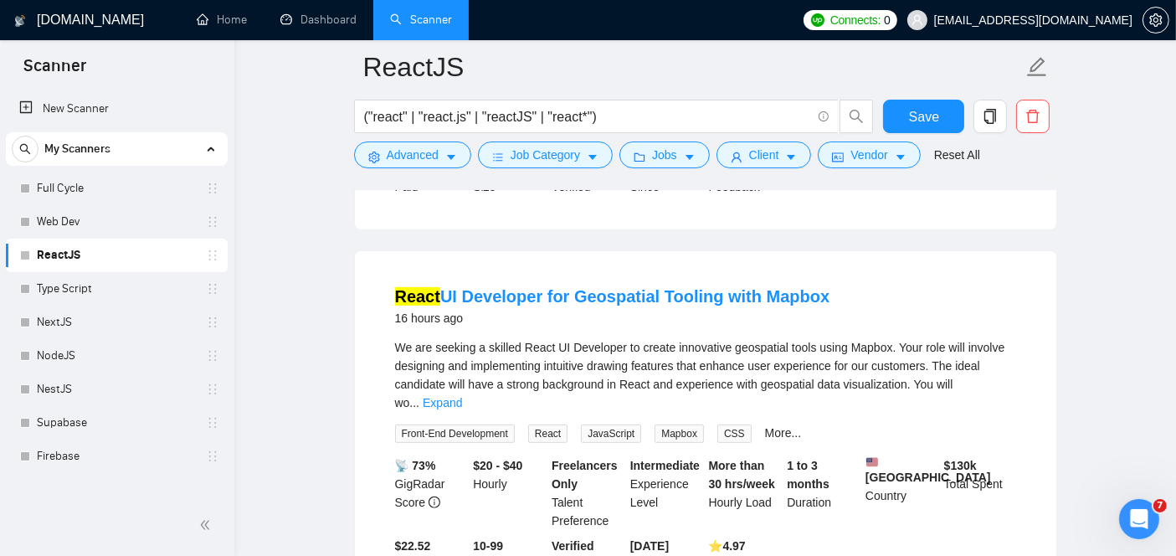
scroll to position [478, 0]
click at [504, 286] on link "React UI Developer for Geospatial Tooling with Mapbox" at bounding box center [612, 295] width 435 height 18
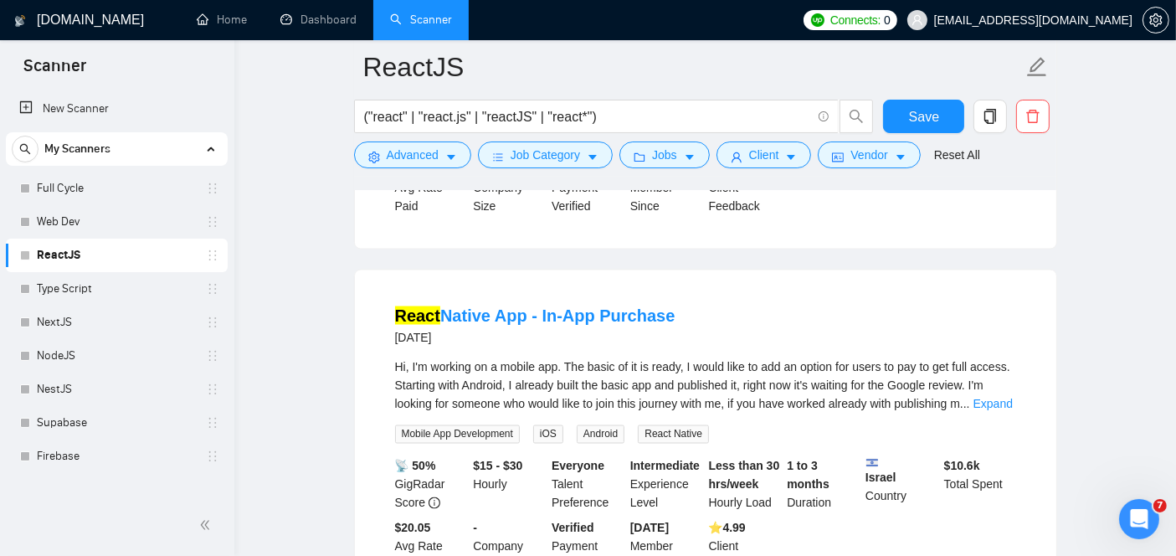
scroll to position [2739, 0]
click at [509, 308] on link "React Native App - In-App Purchase" at bounding box center [535, 317] width 280 height 18
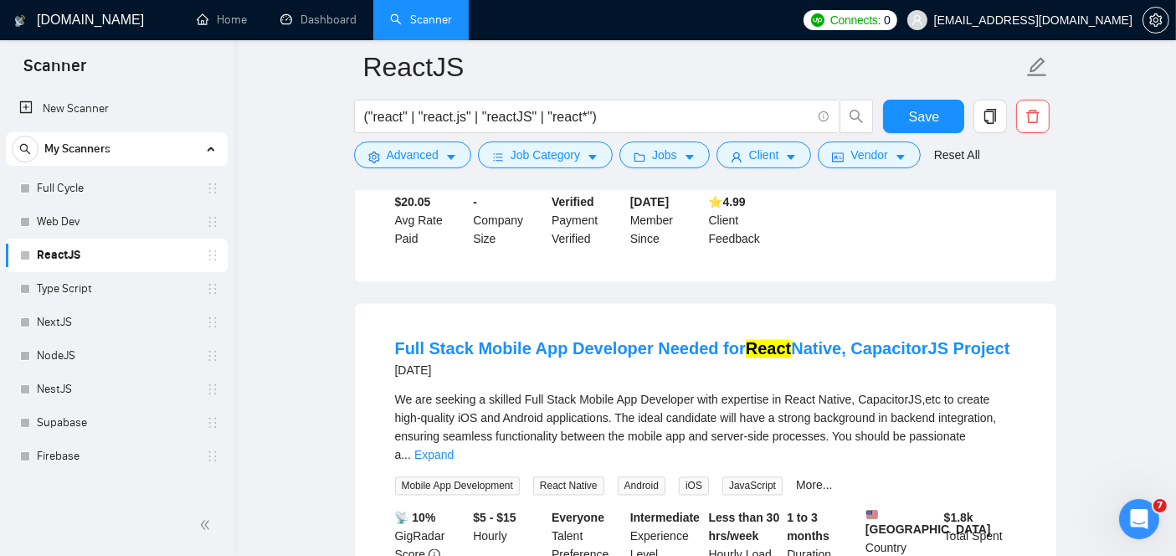
scroll to position [3067, 0]
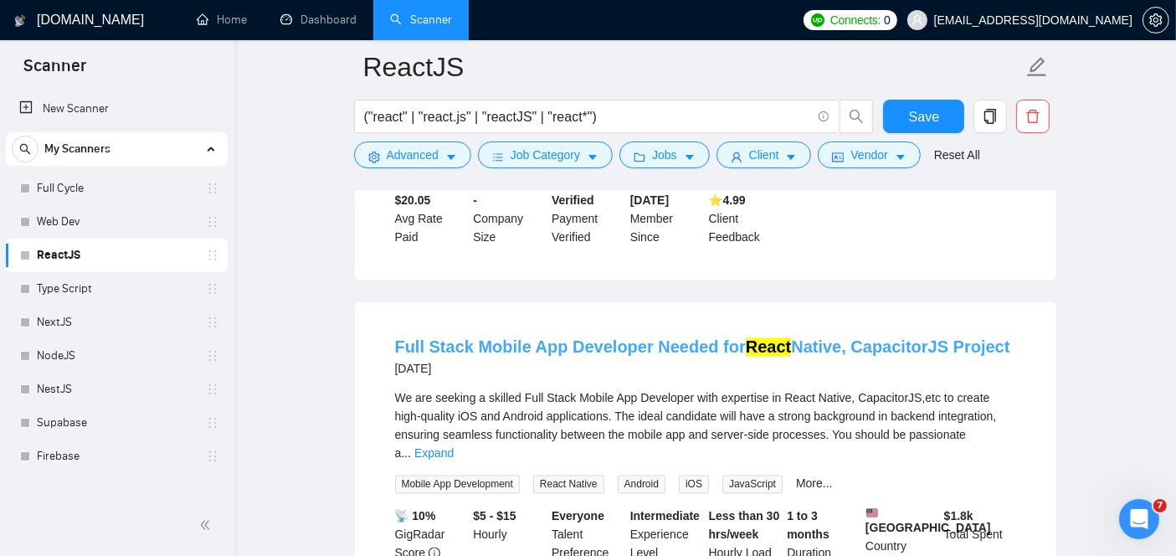
click at [552, 338] on link "Full Stack Mobile App Developer Needed for React Native, CapacitorJS Project" at bounding box center [702, 347] width 615 height 18
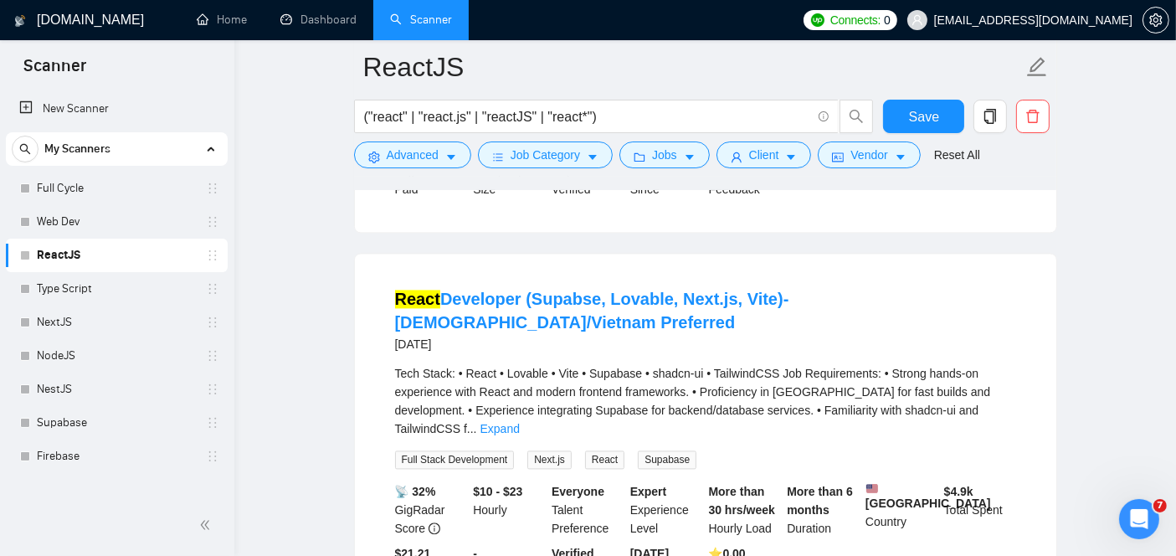
scroll to position [3598, 0]
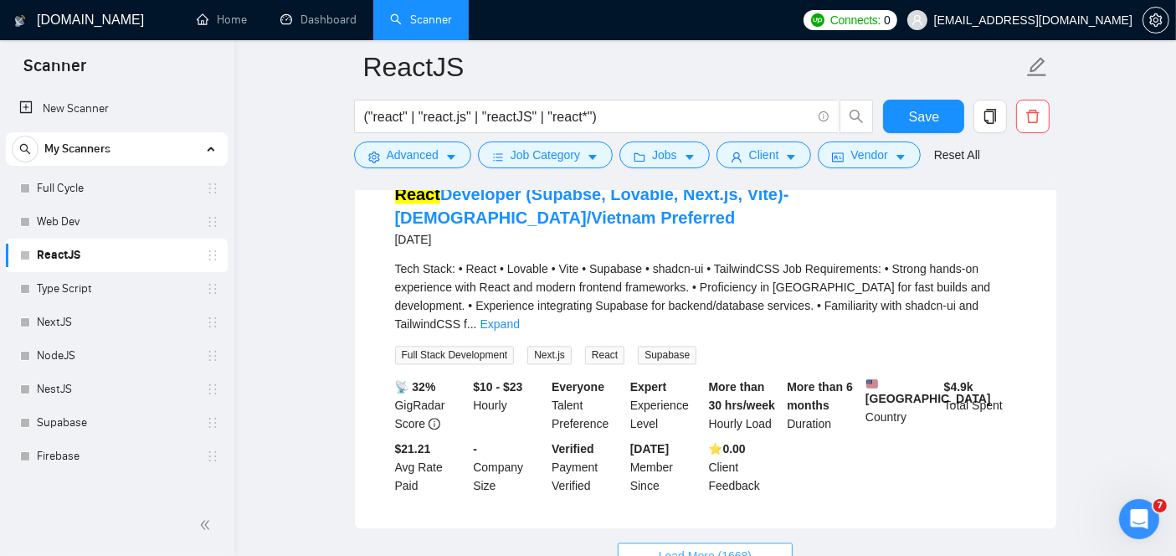
click at [671, 546] on span "Load More (1668)" at bounding box center [704, 555] width 93 height 18
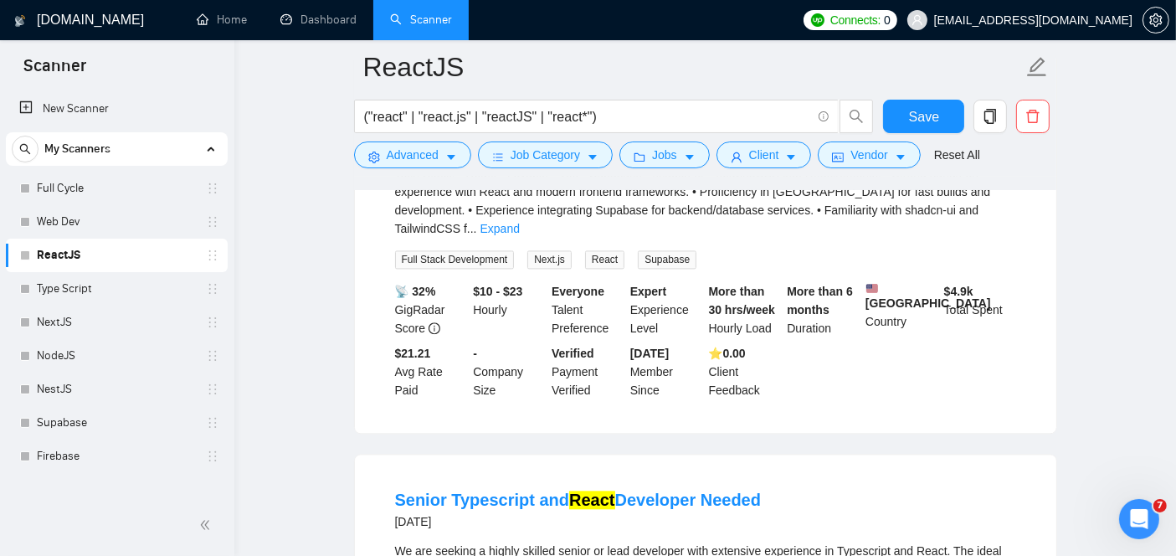
scroll to position [3692, 0]
click at [79, 212] on link "Web Dev" at bounding box center [116, 221] width 159 height 33
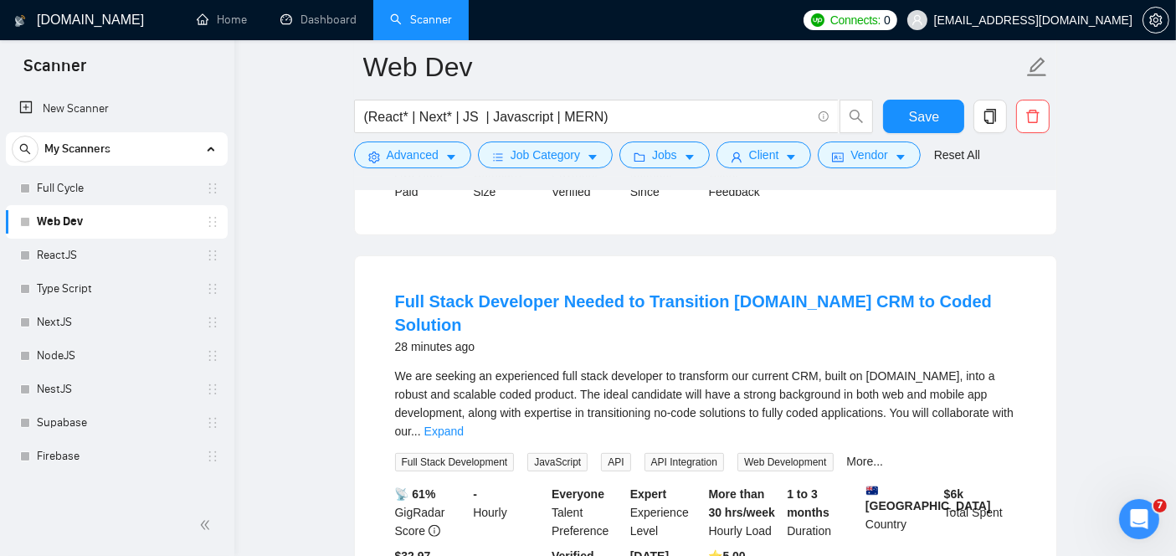
scroll to position [475, 0]
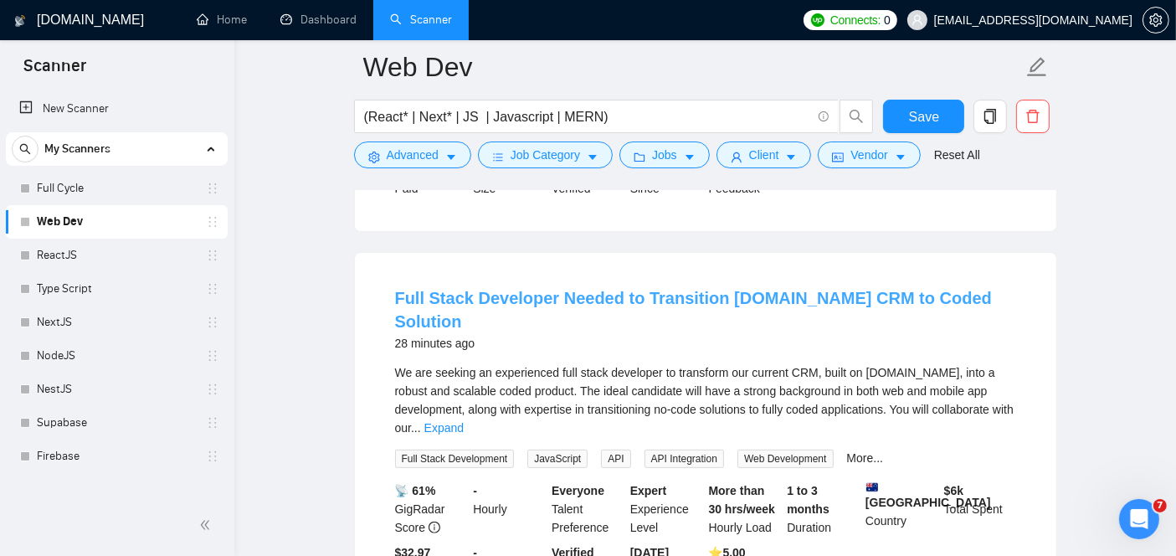
click at [563, 289] on link "Full Stack Developer Needed to Transition [DOMAIN_NAME] CRM to Coded Solution" at bounding box center [693, 310] width 597 height 42
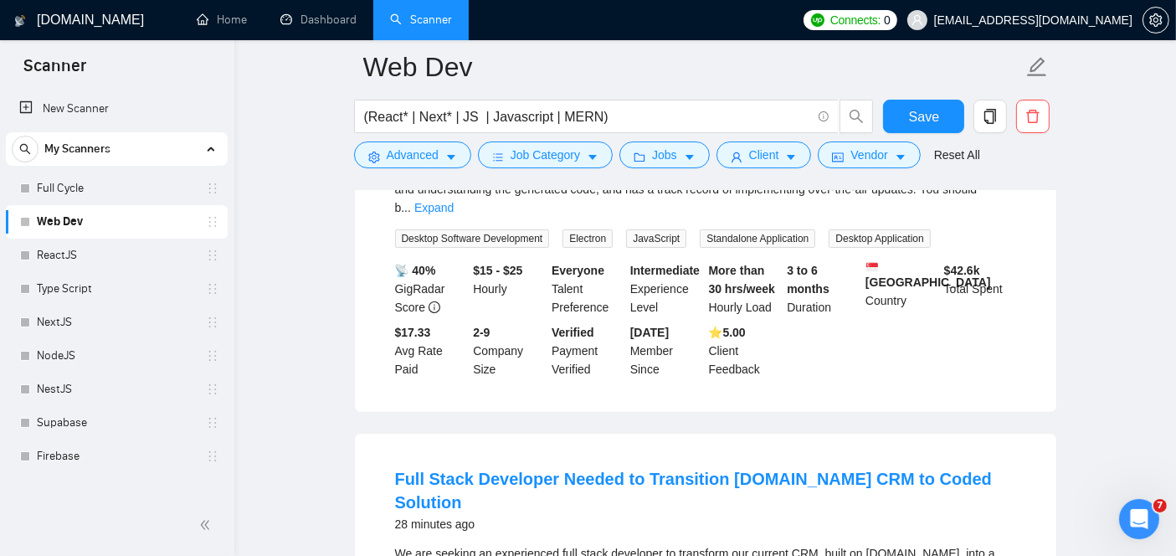
scroll to position [291, 0]
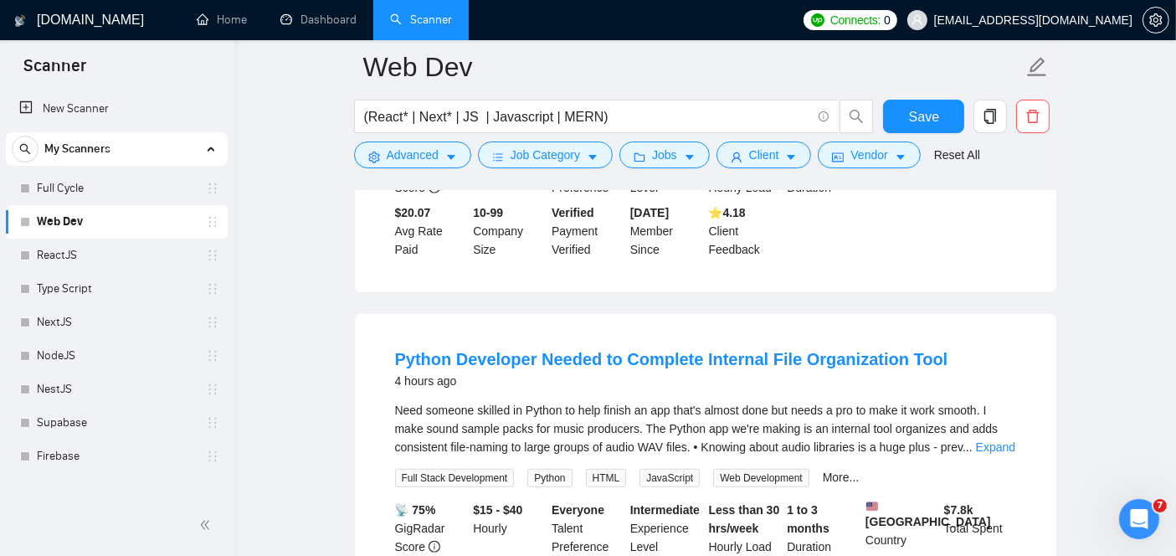
scroll to position [1175, 0]
click at [547, 349] on link "Python Developer Needed to Complete Internal File Organization Tool" at bounding box center [671, 358] width 553 height 18
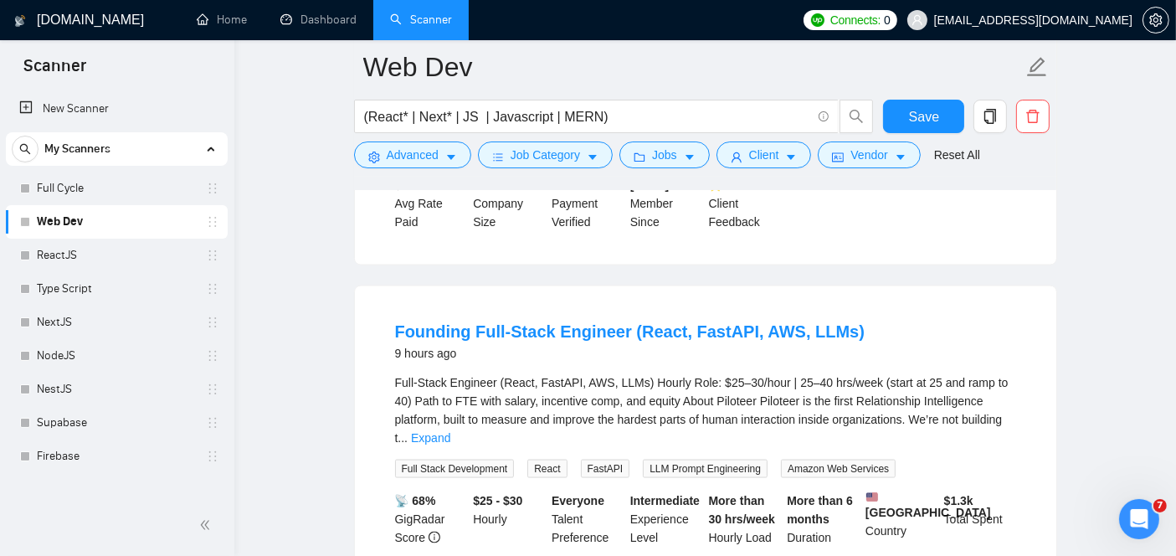
scroll to position [2338, 0]
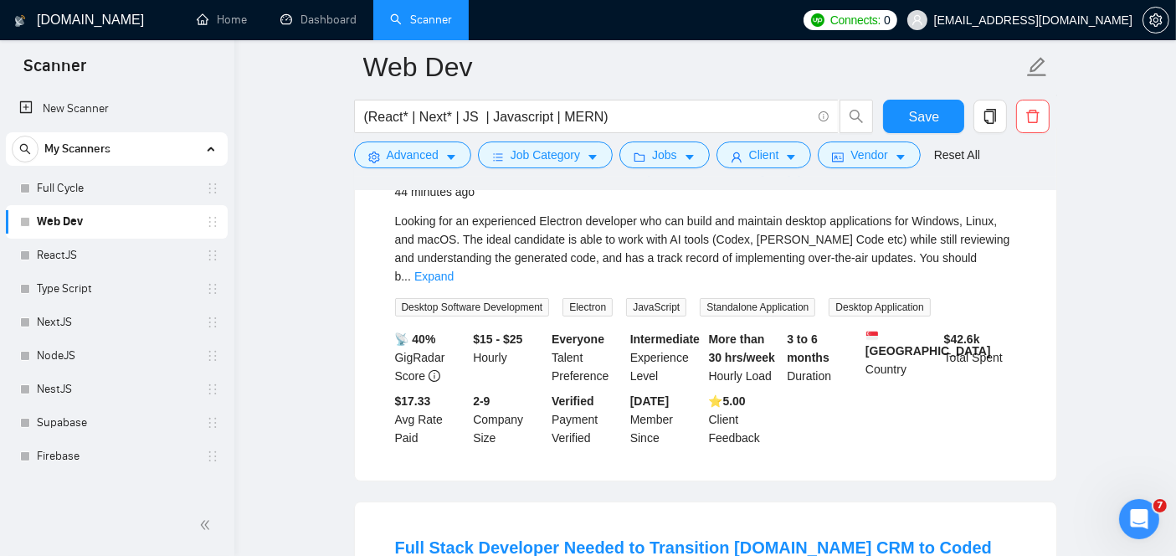
scroll to position [224, 0]
click at [453, 271] on link "Expand" at bounding box center [433, 277] width 39 height 13
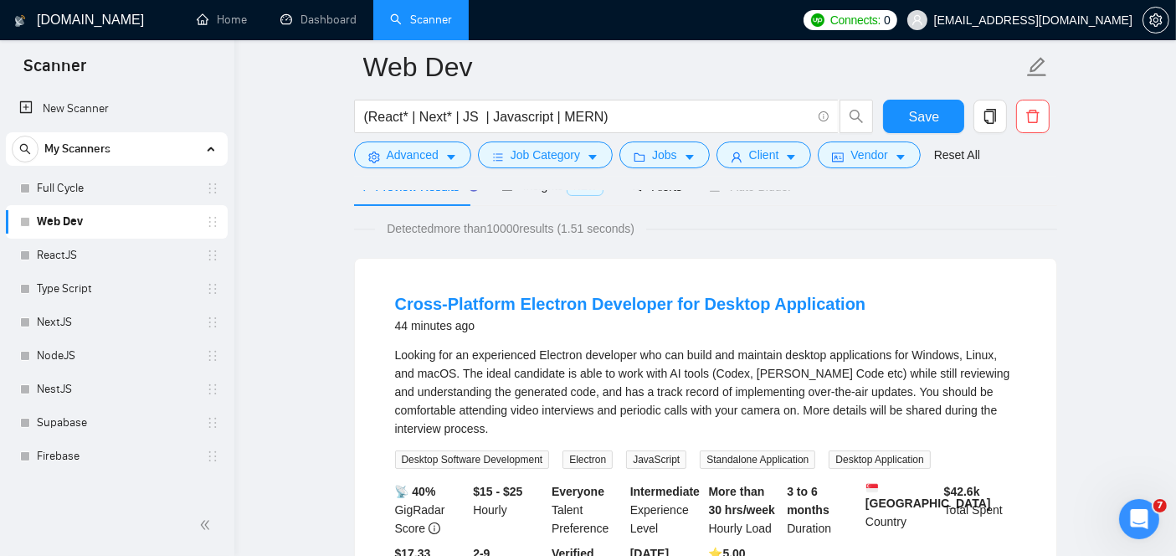
scroll to position [90, 0]
click at [646, 305] on link "Cross‑Platform Electron Developer for Desktop Application" at bounding box center [630, 305] width 471 height 18
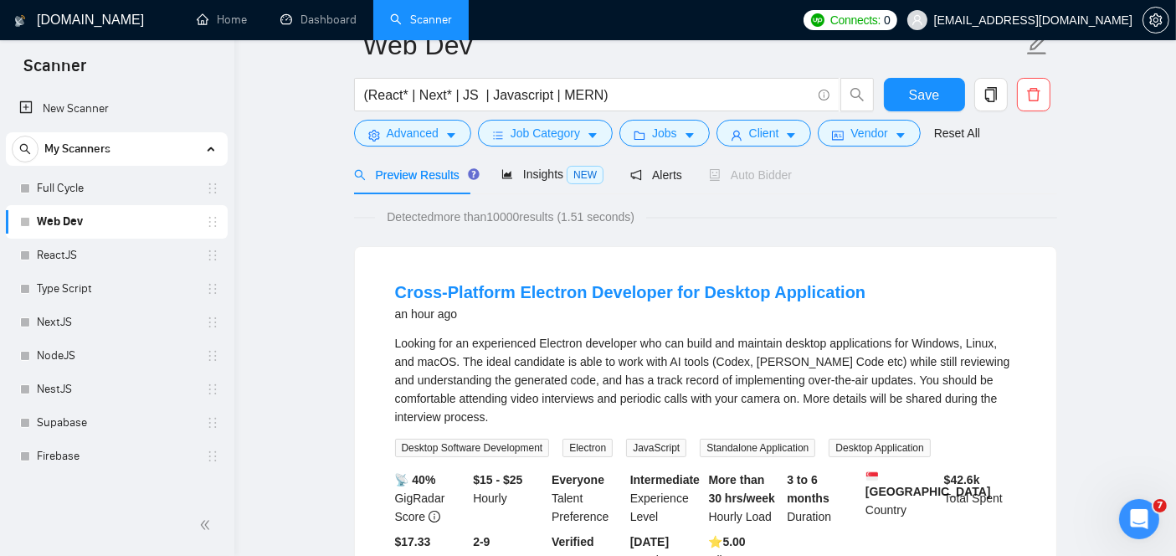
scroll to position [0, 0]
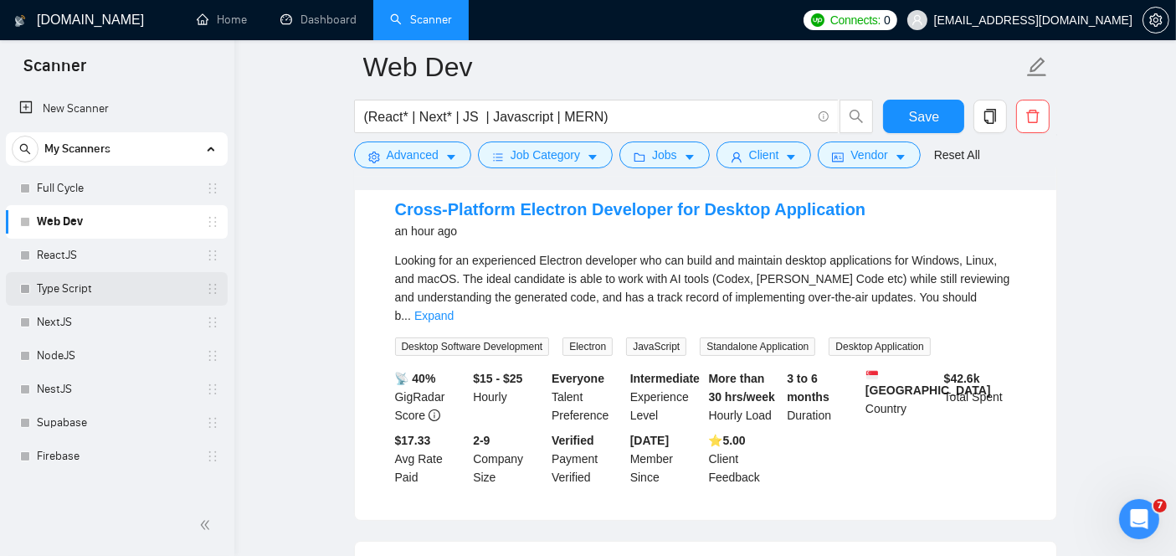
scroll to position [187, 0]
click at [62, 249] on link "ReactJS" at bounding box center [116, 254] width 159 height 33
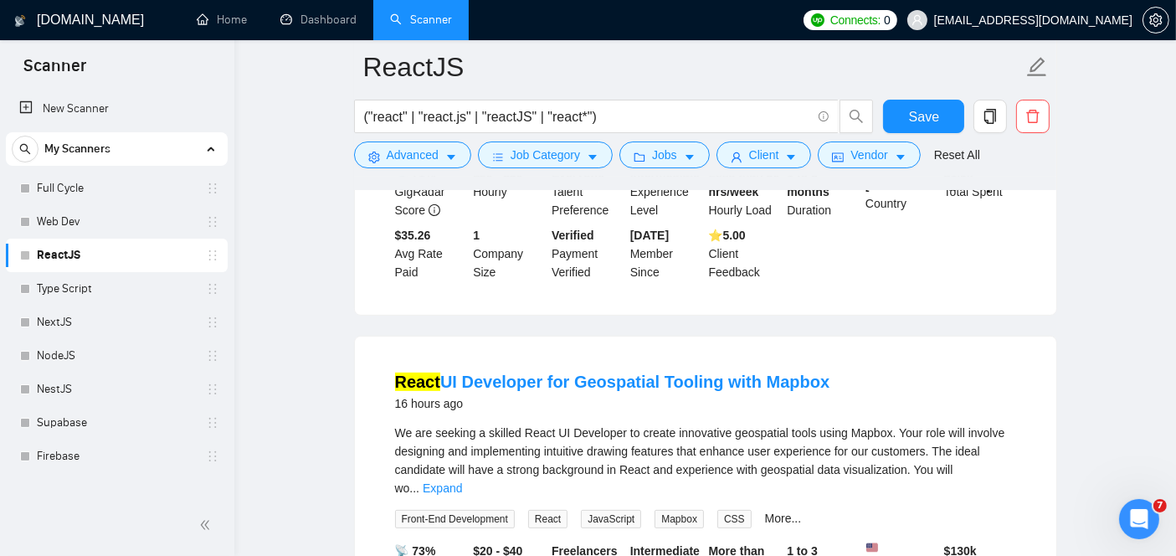
scroll to position [394, 0]
